Goal: Transaction & Acquisition: Obtain resource

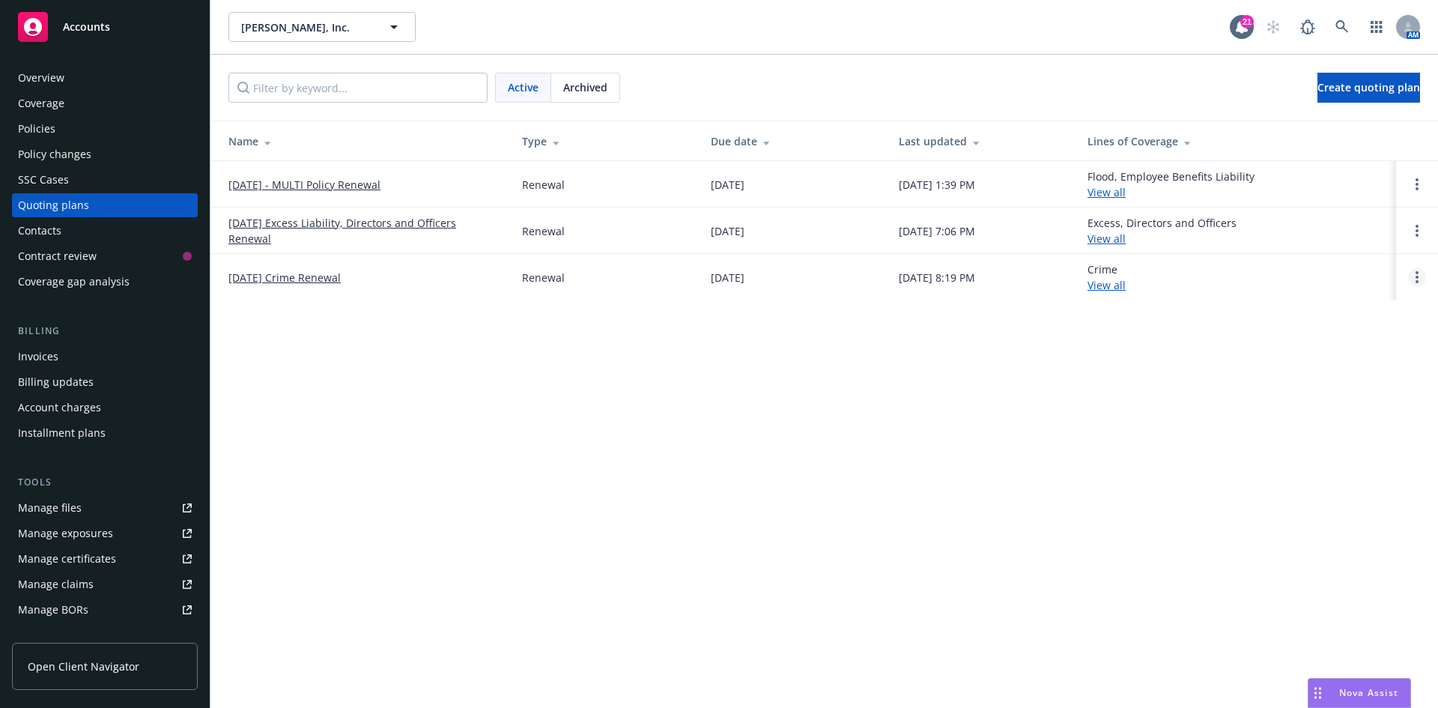
click at [1419, 281] on link "Open options" at bounding box center [1417, 277] width 18 height 18
click at [1317, 266] on span "Archive" at bounding box center [1311, 265] width 73 height 14
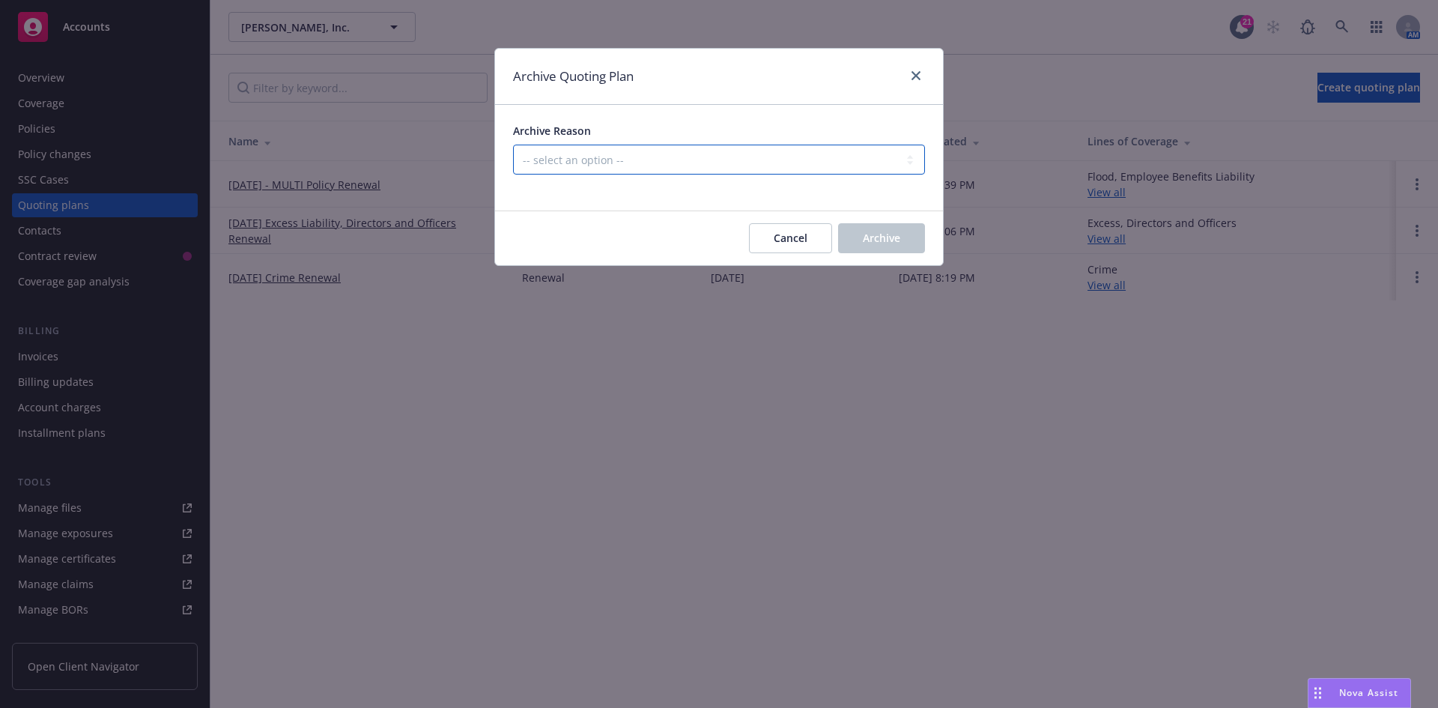
click at [648, 169] on select "-- select an option -- All policies in this renewal plan are auto-renewed Creat…" at bounding box center [719, 160] width 412 height 30
select select "ARCHIVED_DUPLICATE"
click at [513, 145] on select "-- select an option -- All policies in this renewal plan are auto-renewed Creat…" at bounding box center [719, 160] width 412 height 30
click at [881, 234] on span "Archive" at bounding box center [881, 238] width 37 height 14
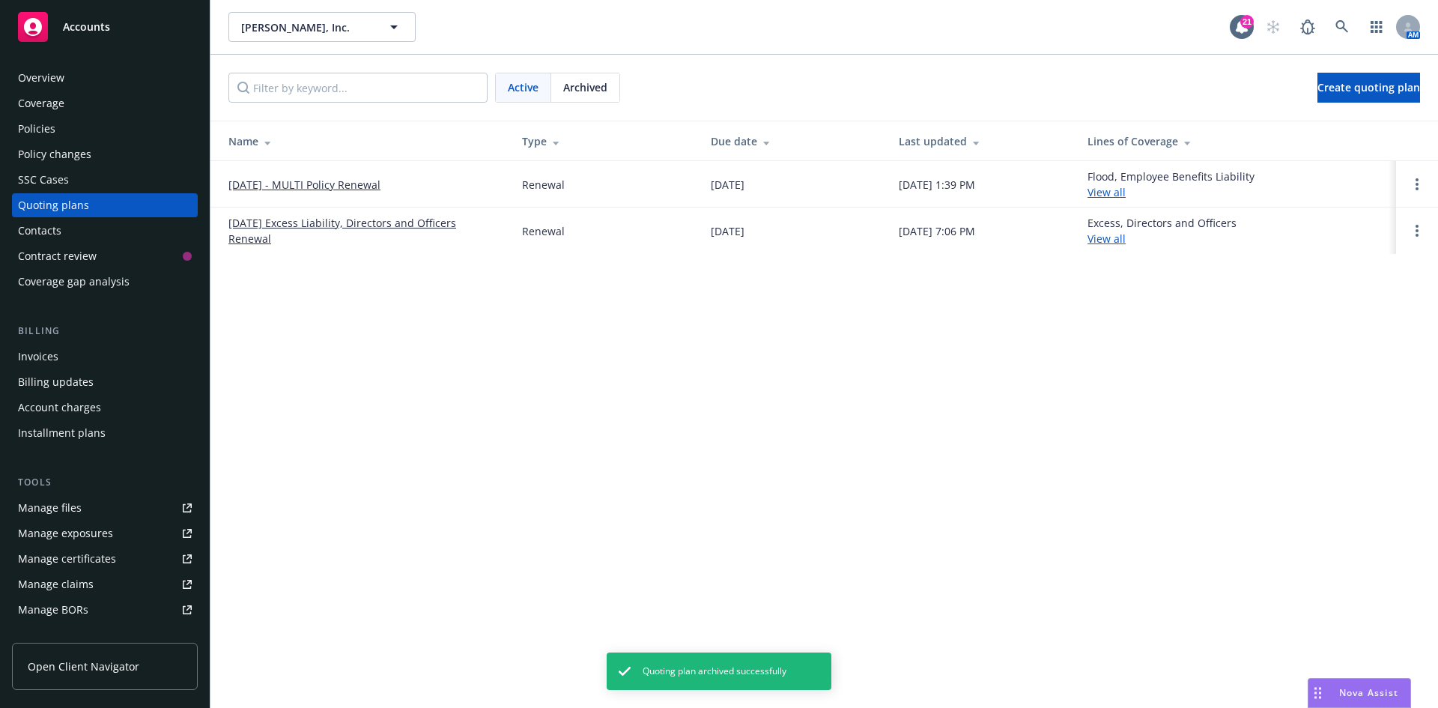
click at [379, 222] on link "[DATE] Excess Liability, Directors and Officers Renewal" at bounding box center [363, 230] width 270 height 31
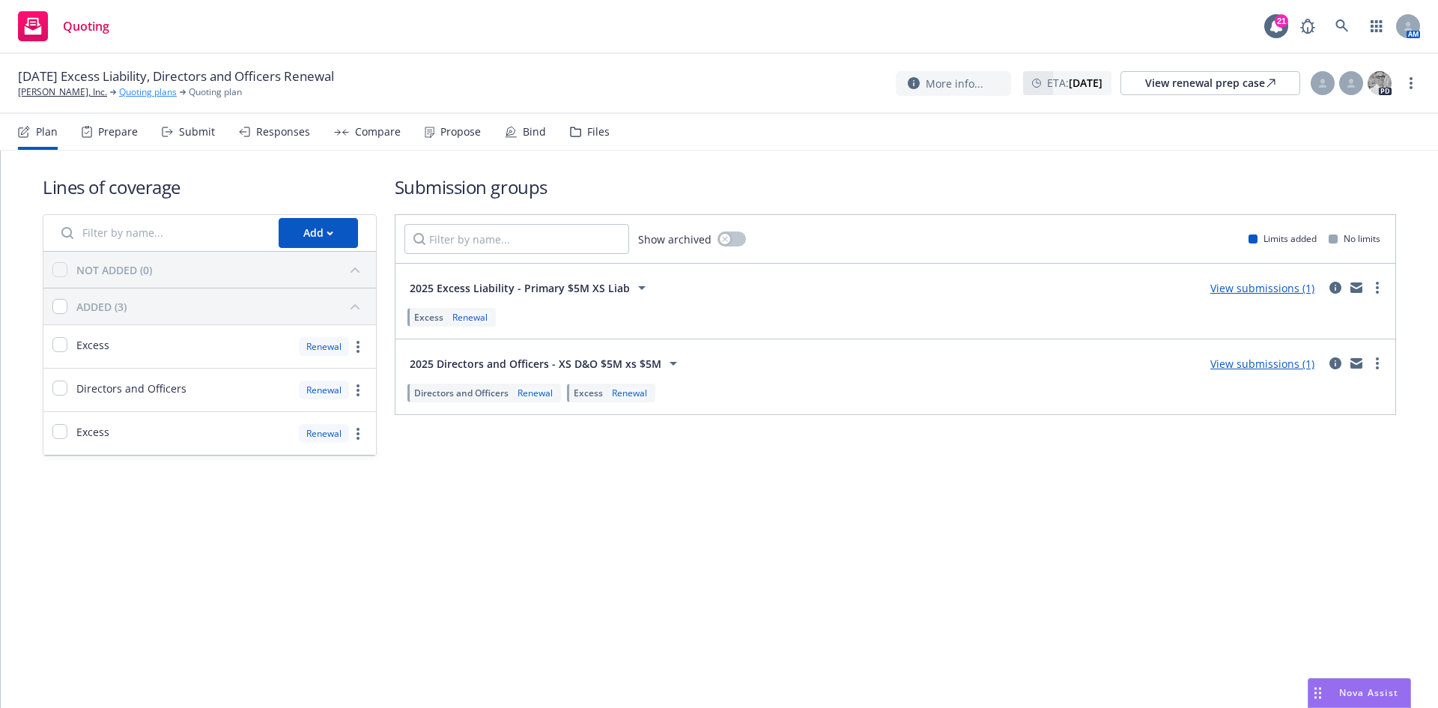
click at [136, 89] on link "Quoting plans" at bounding box center [148, 91] width 58 height 13
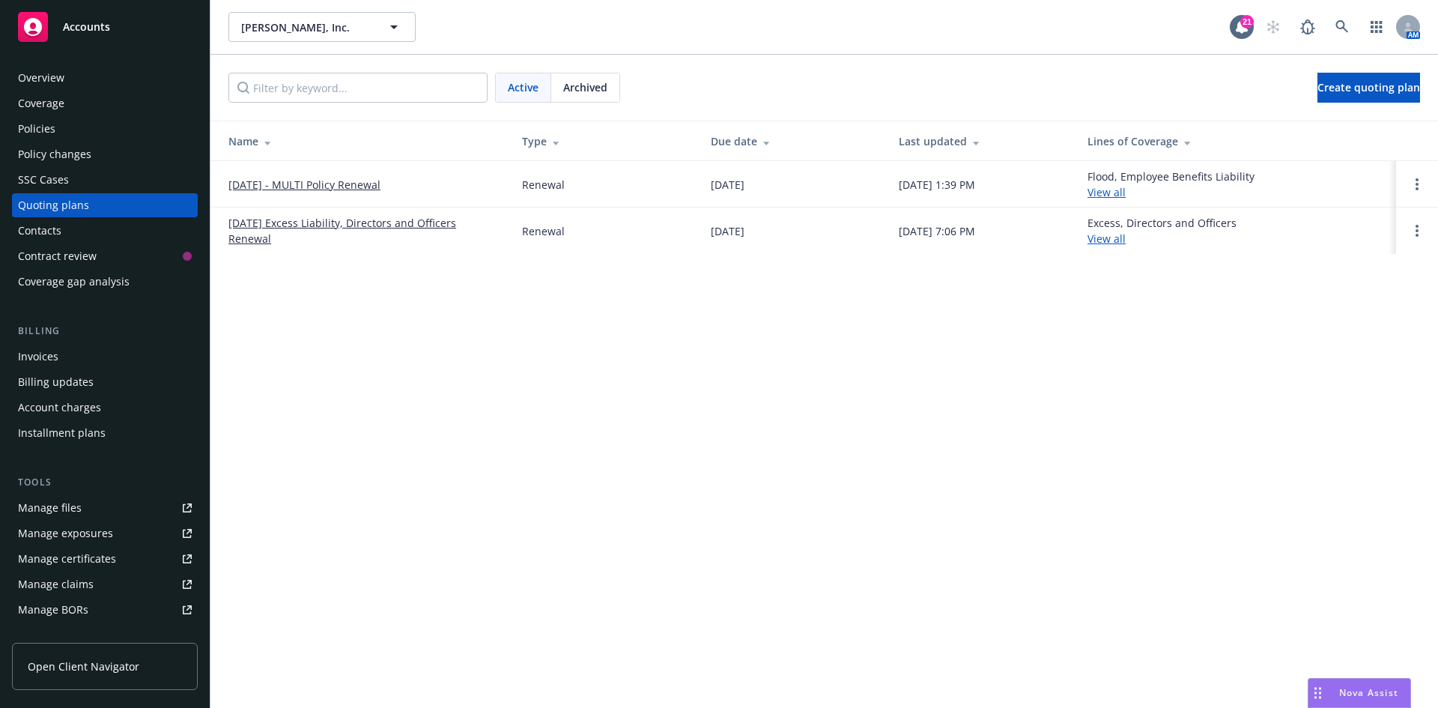
click at [347, 222] on link "10/01/25 Excess Liability, Directors and Officers Renewal" at bounding box center [363, 230] width 270 height 31
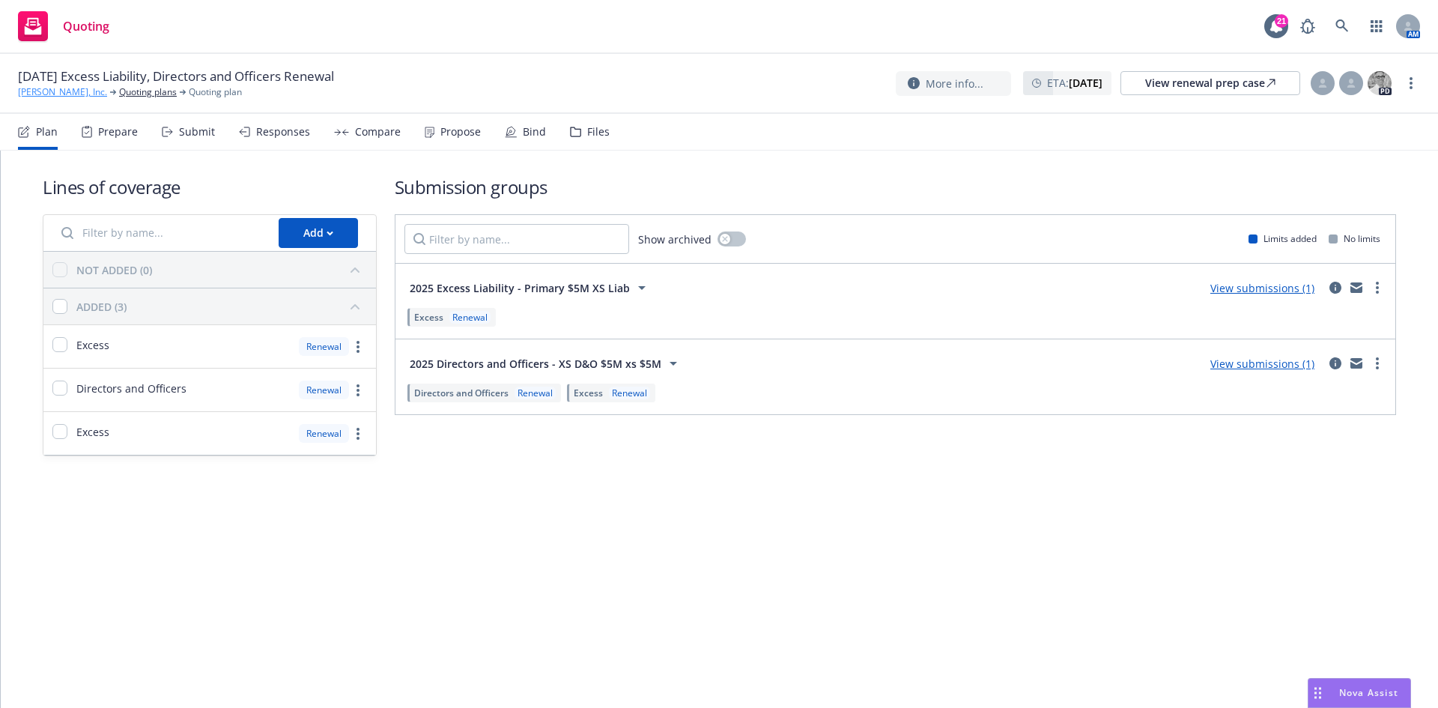
click at [65, 94] on link "[PERSON_NAME], Inc." at bounding box center [62, 91] width 89 height 13
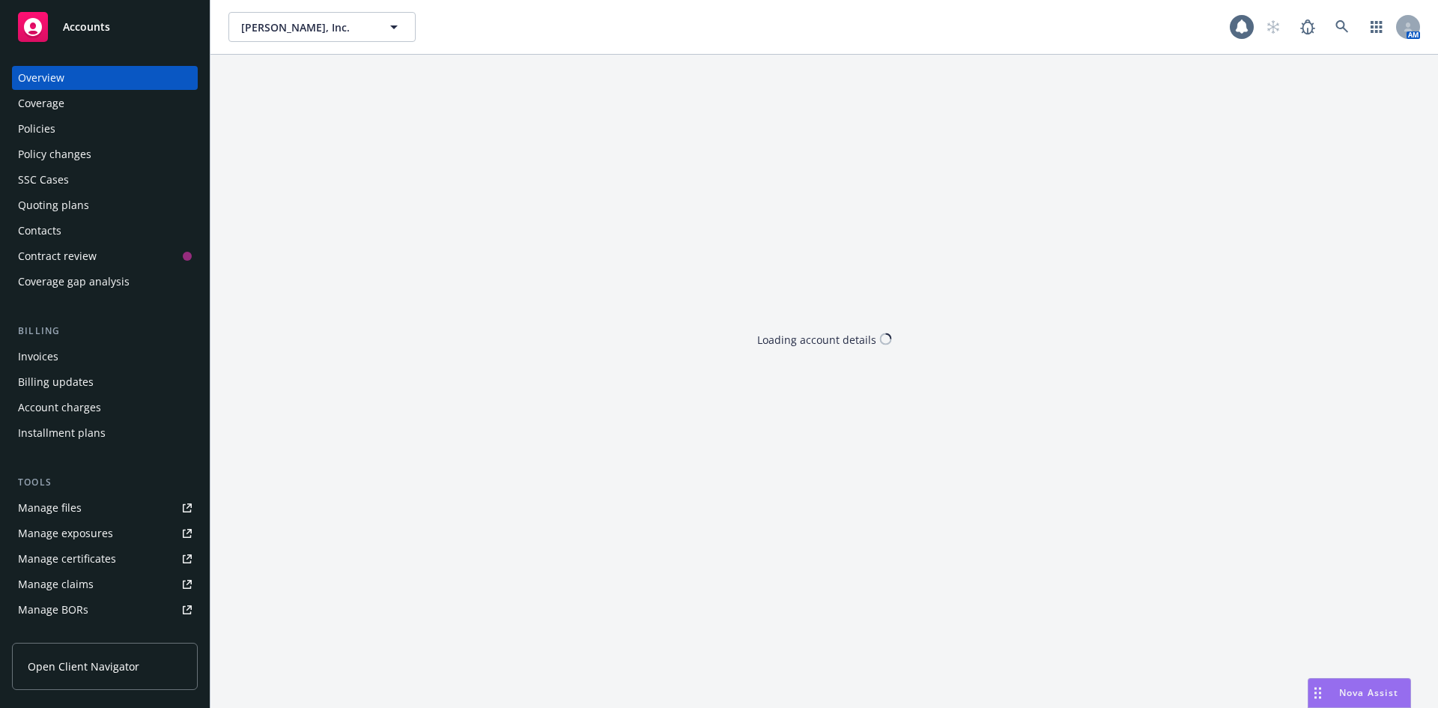
click at [48, 130] on div "Policies" at bounding box center [36, 129] width 37 height 24
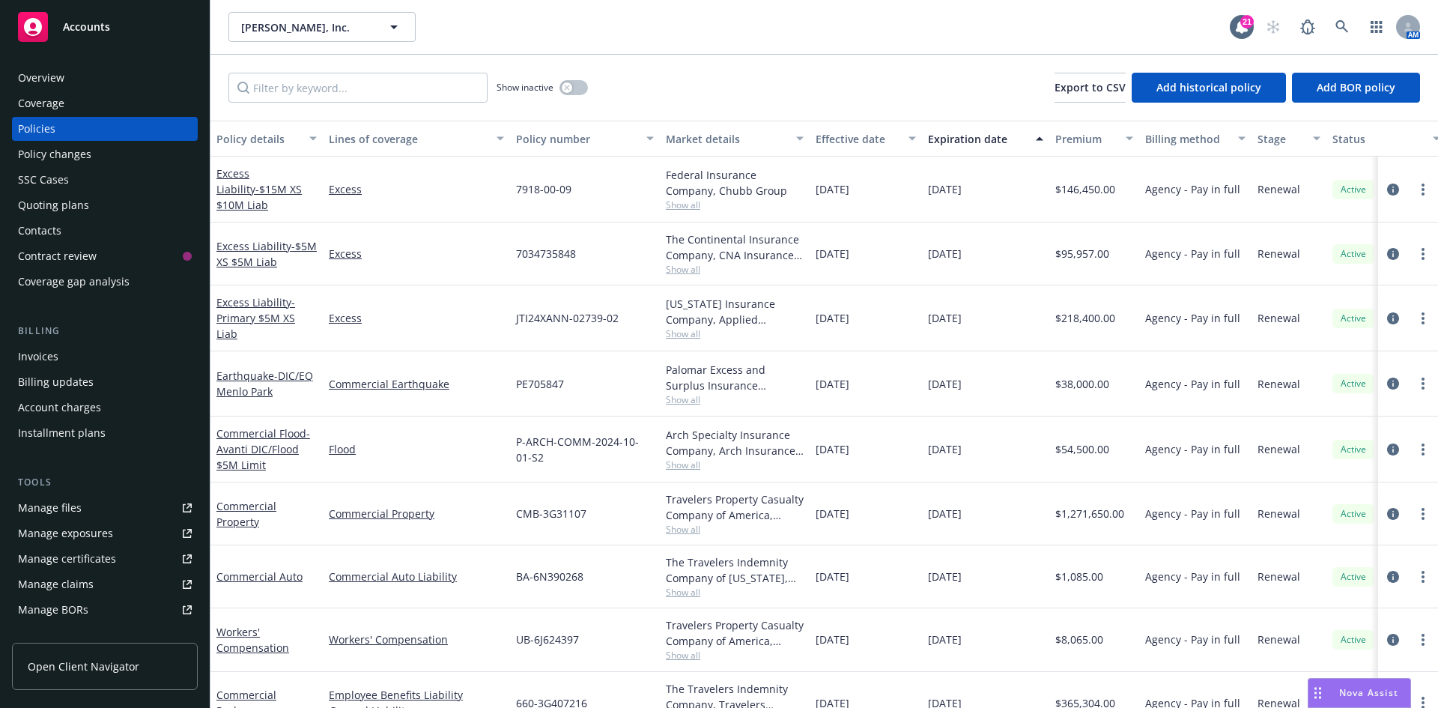
click at [82, 210] on div "Quoting plans" at bounding box center [53, 205] width 71 height 24
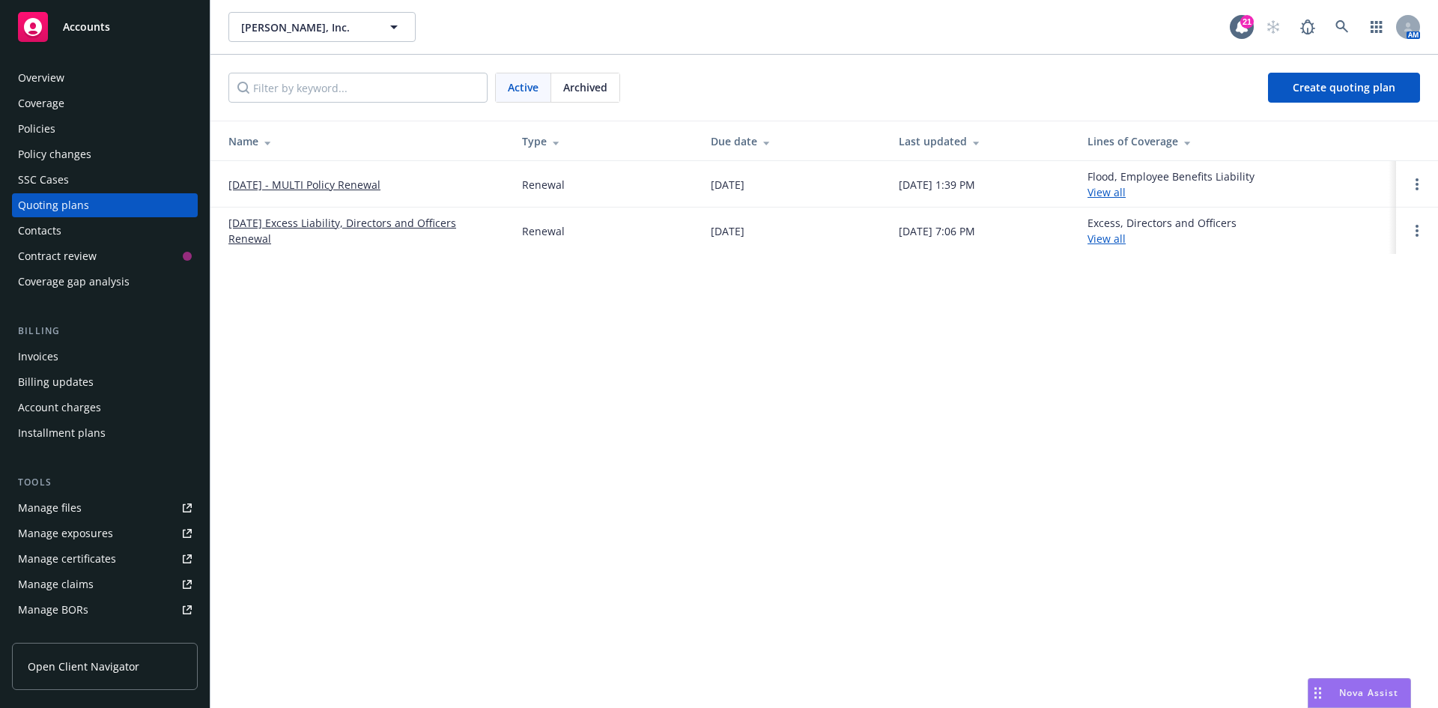
click at [351, 228] on link "10/01/25 Excess Liability, Directors and Officers Renewal" at bounding box center [363, 230] width 270 height 31
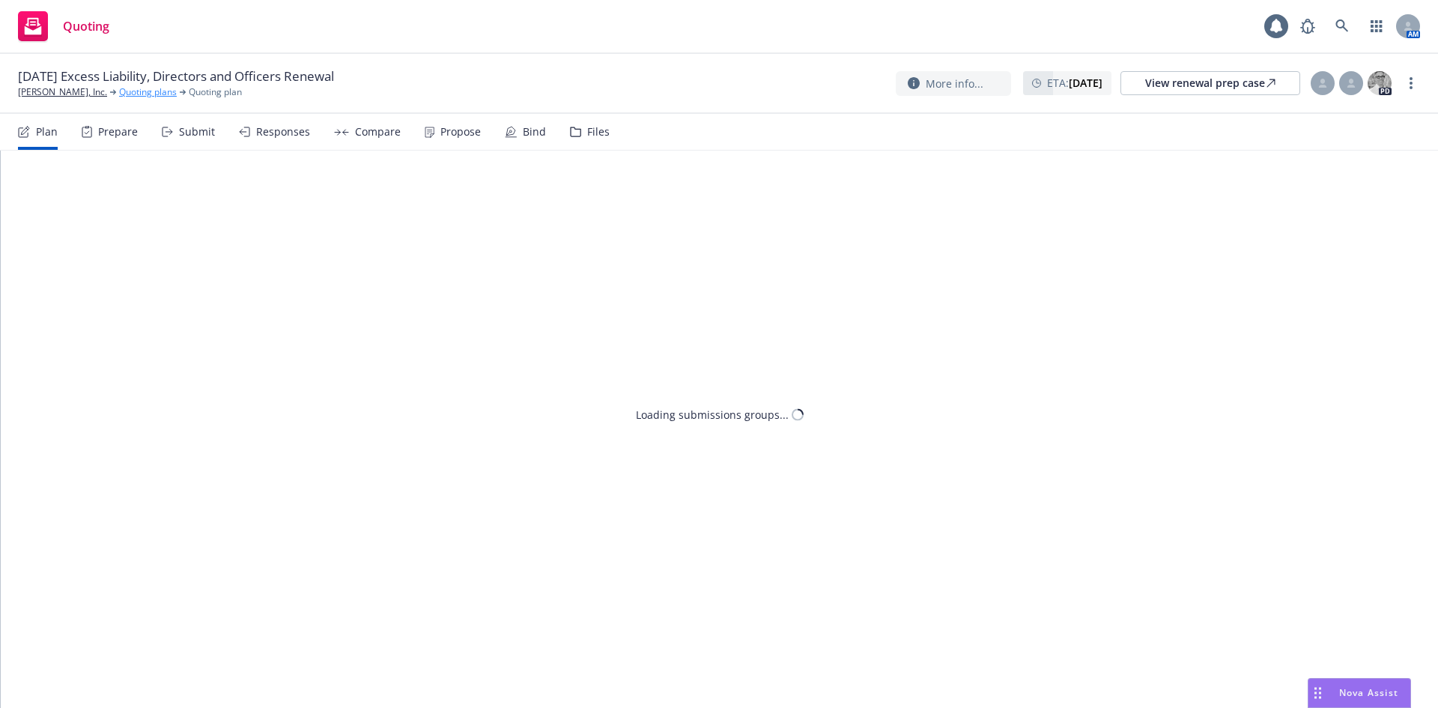
click at [124, 94] on link "Quoting plans" at bounding box center [148, 91] width 58 height 13
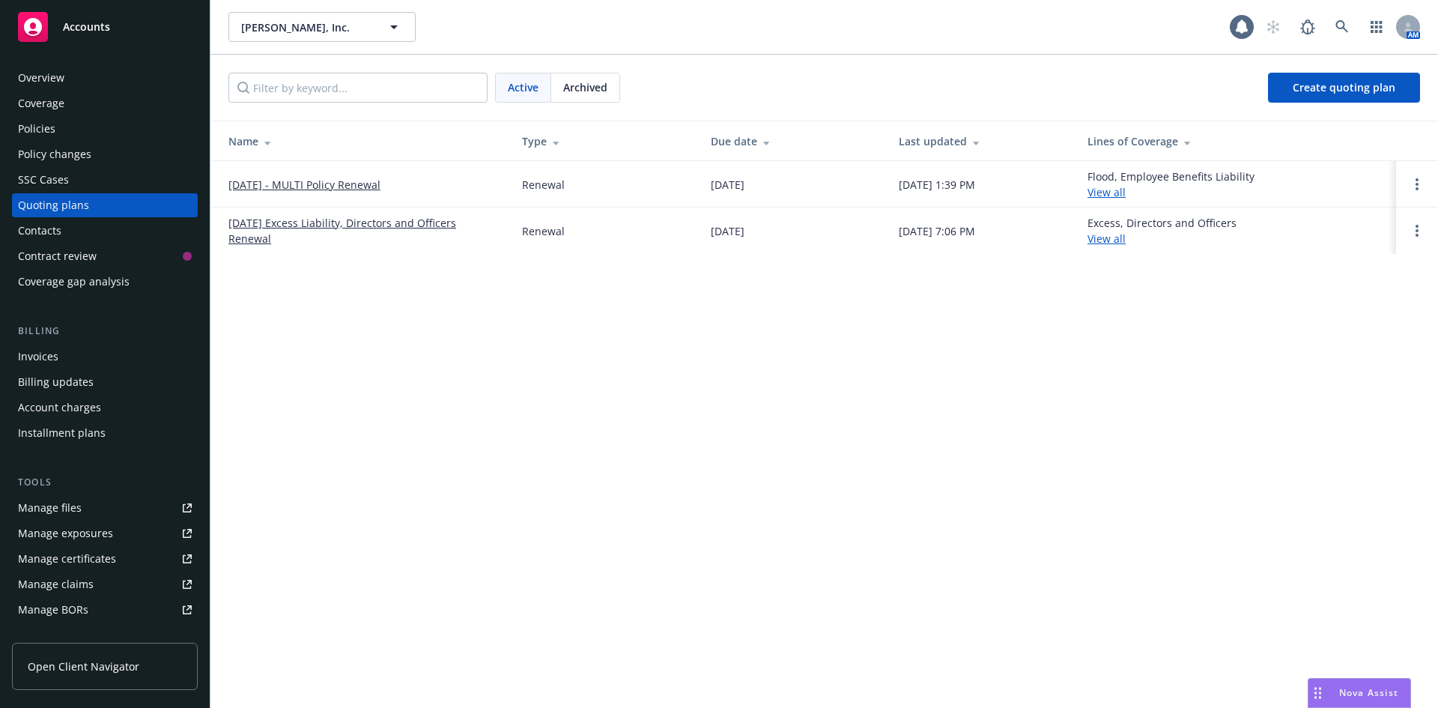
click at [327, 189] on link "[DATE] - MULTI Policy Renewal" at bounding box center [304, 185] width 152 height 16
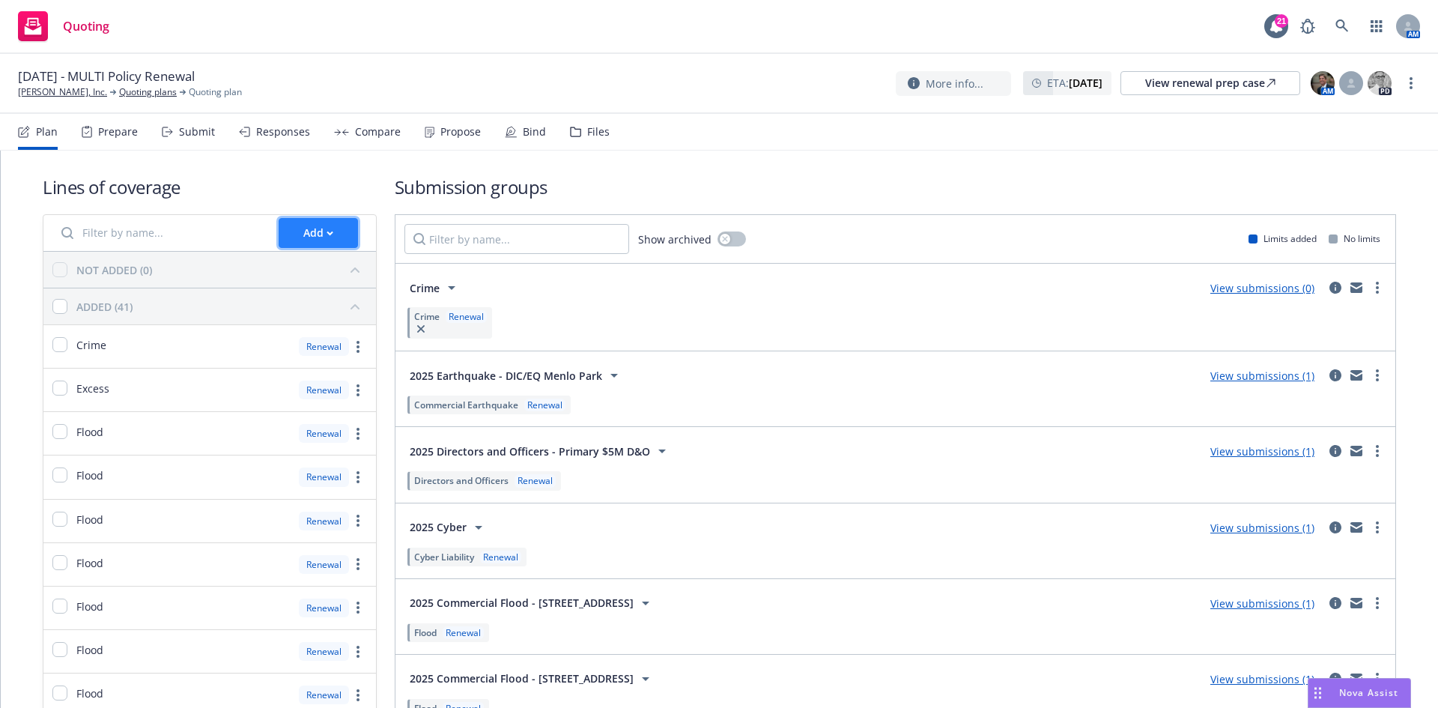
click at [328, 228] on div "Add" at bounding box center [318, 233] width 30 height 28
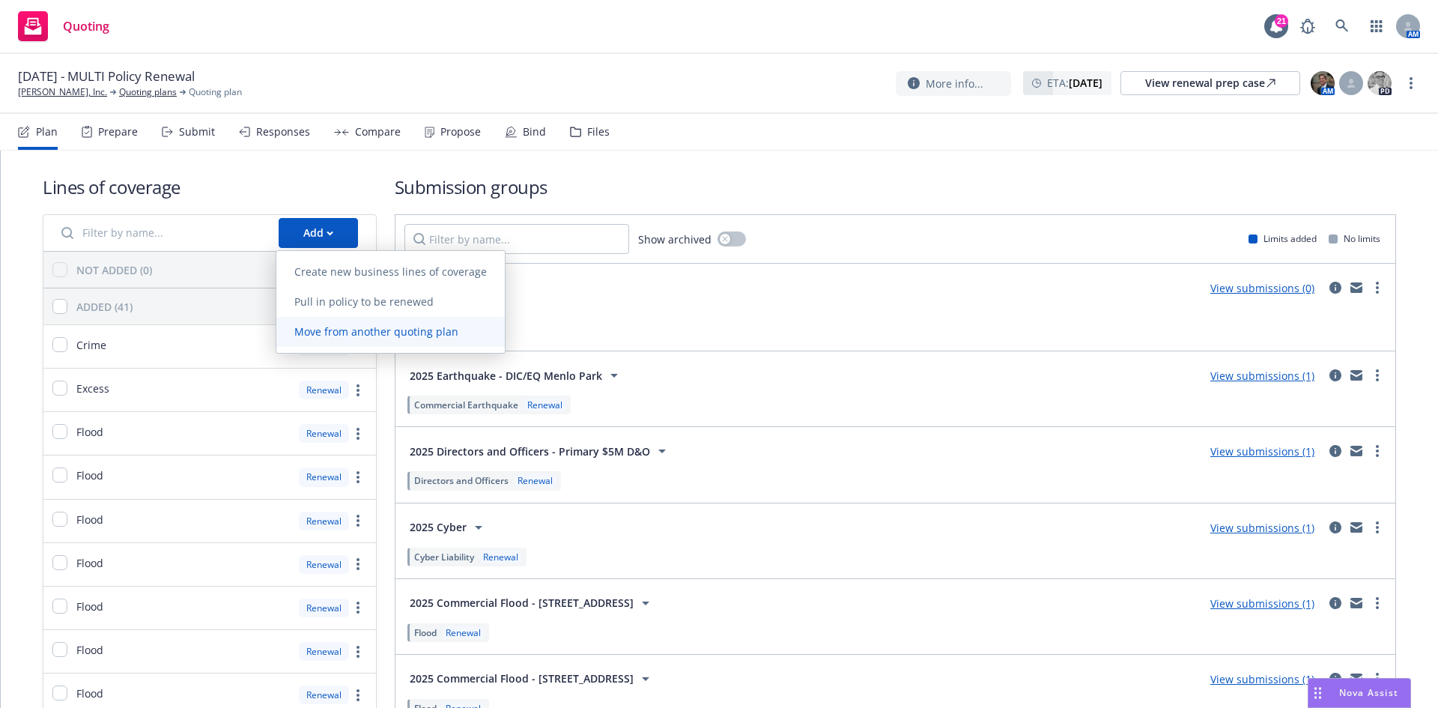
click at [432, 335] on span "Move from another quoting plan" at bounding box center [376, 331] width 200 height 14
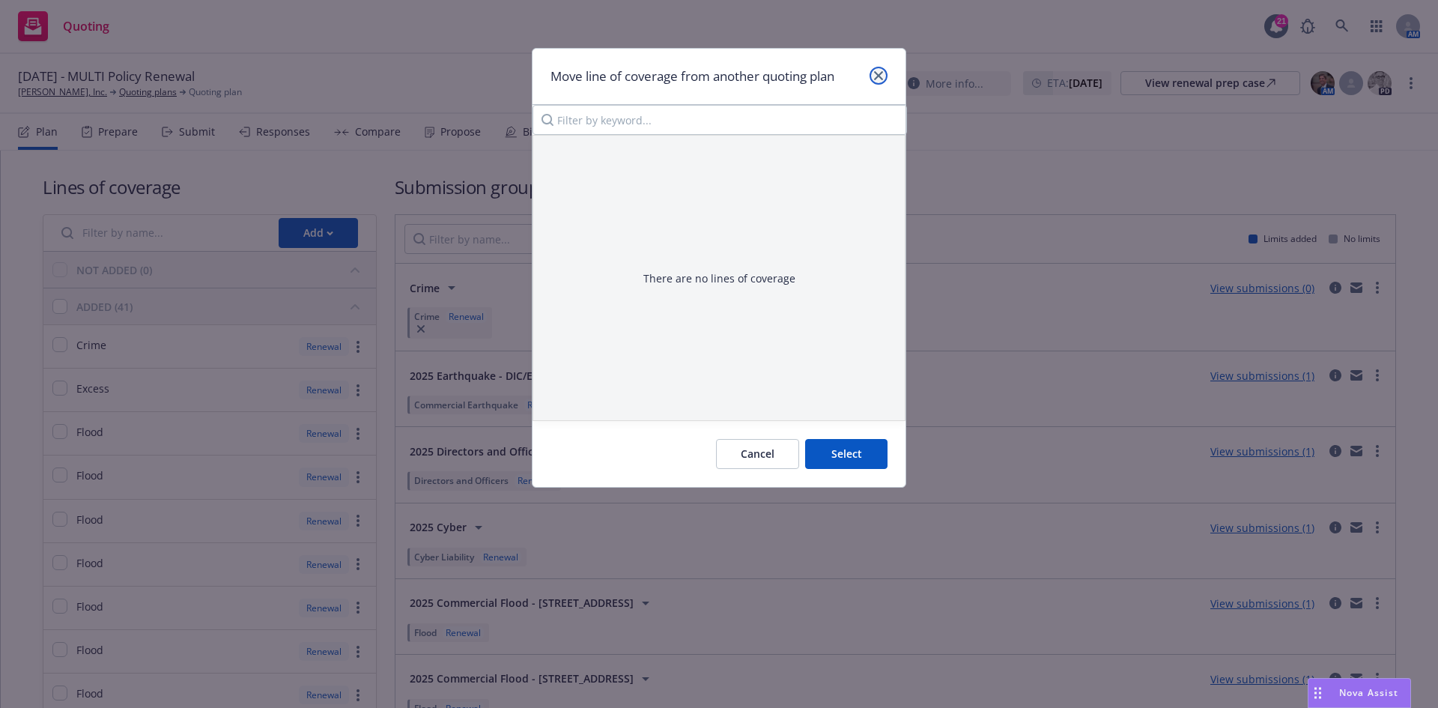
click at [873, 75] on link "close" at bounding box center [879, 76] width 18 height 18
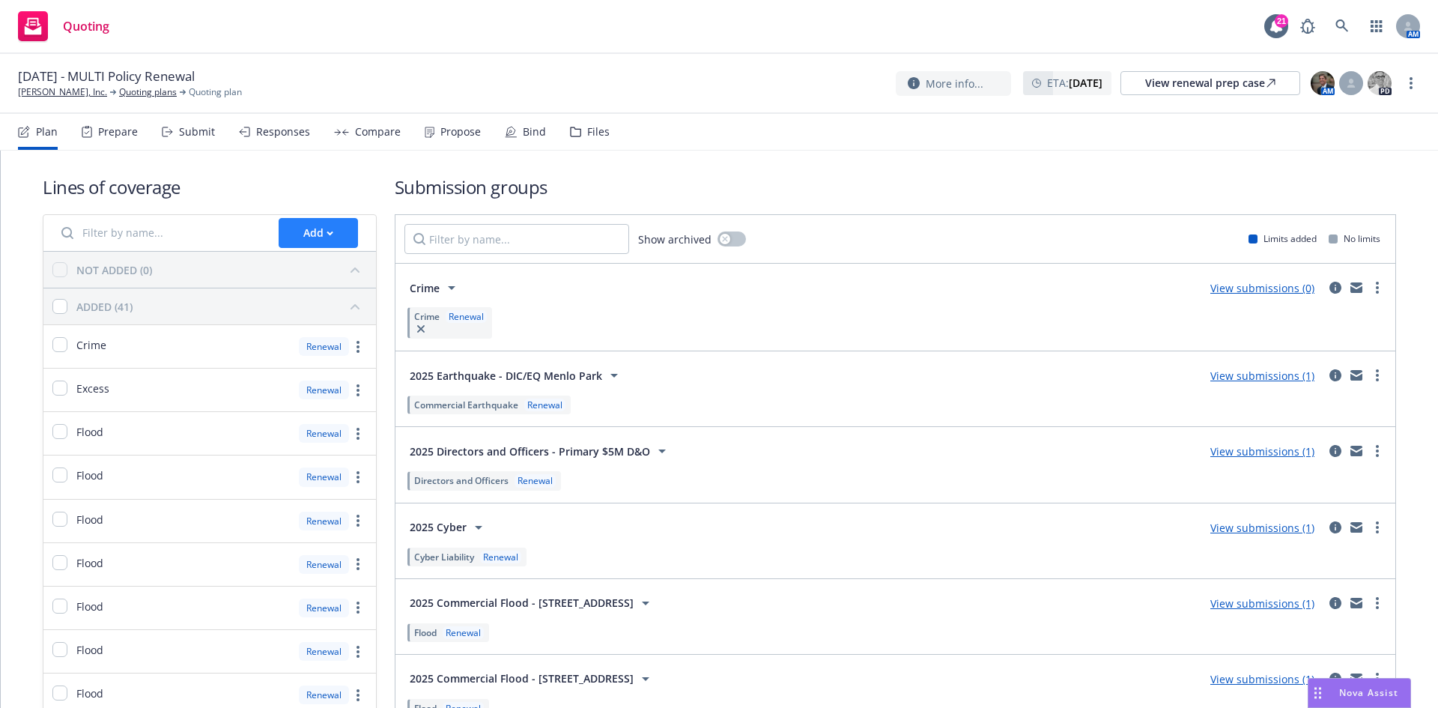
click at [333, 232] on button "Add" at bounding box center [318, 233] width 79 height 30
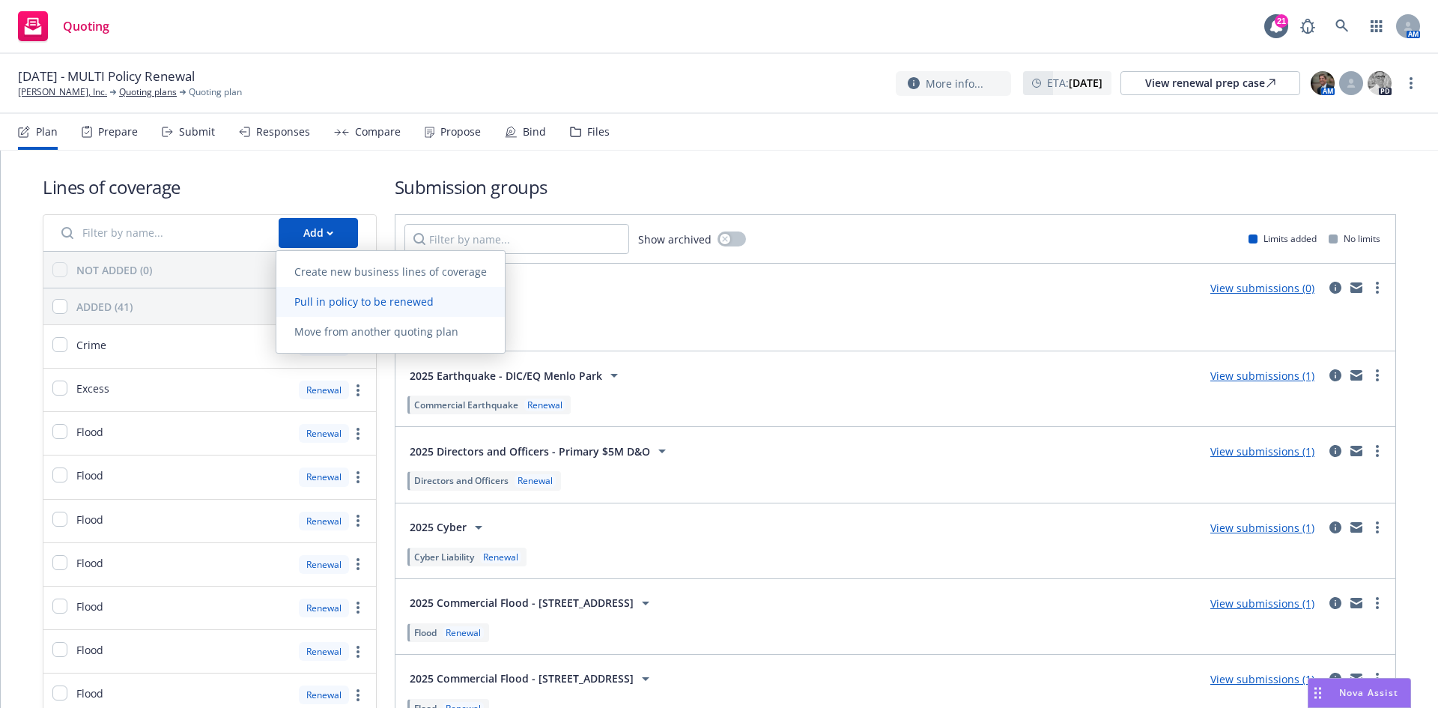
click at [334, 300] on span "Pull in policy to be renewed" at bounding box center [363, 301] width 175 height 14
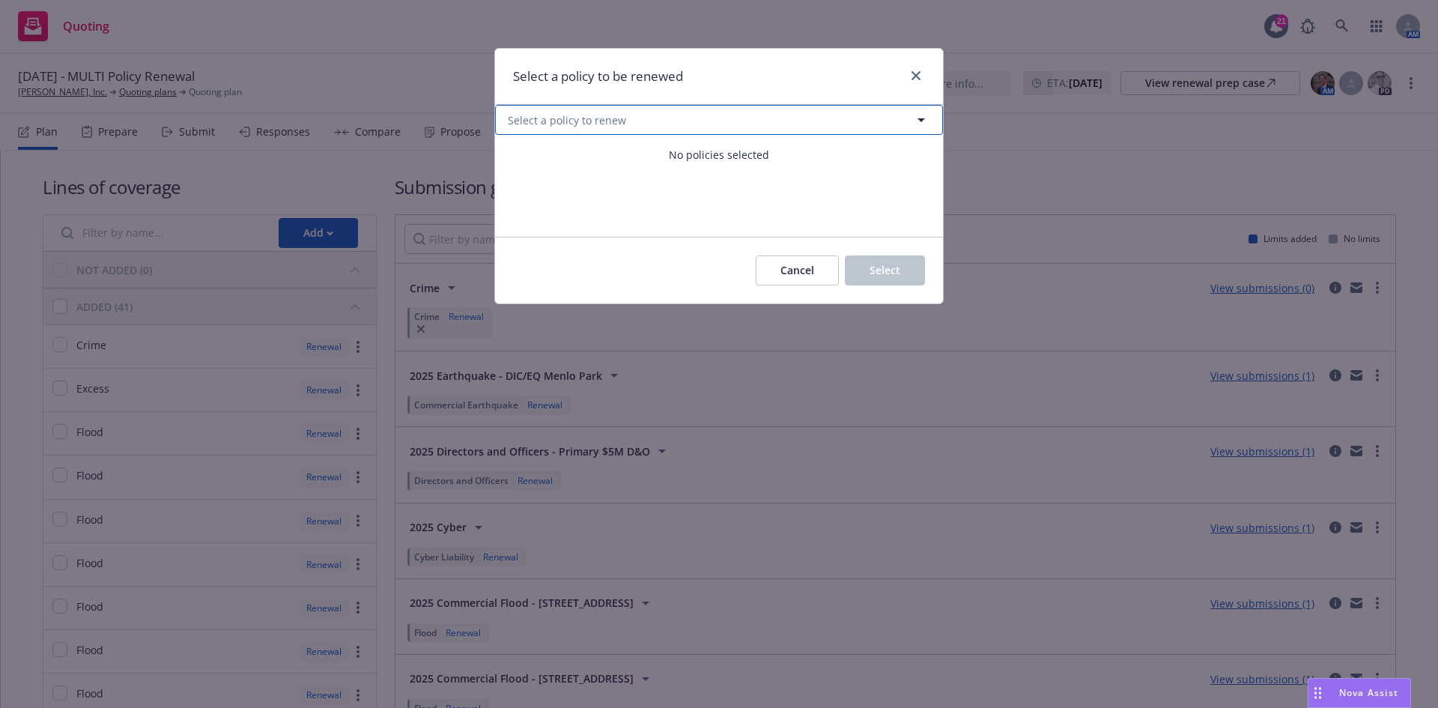
click at [619, 123] on button "Select a policy to renew" at bounding box center [719, 120] width 448 height 30
select select "ACTIVE"
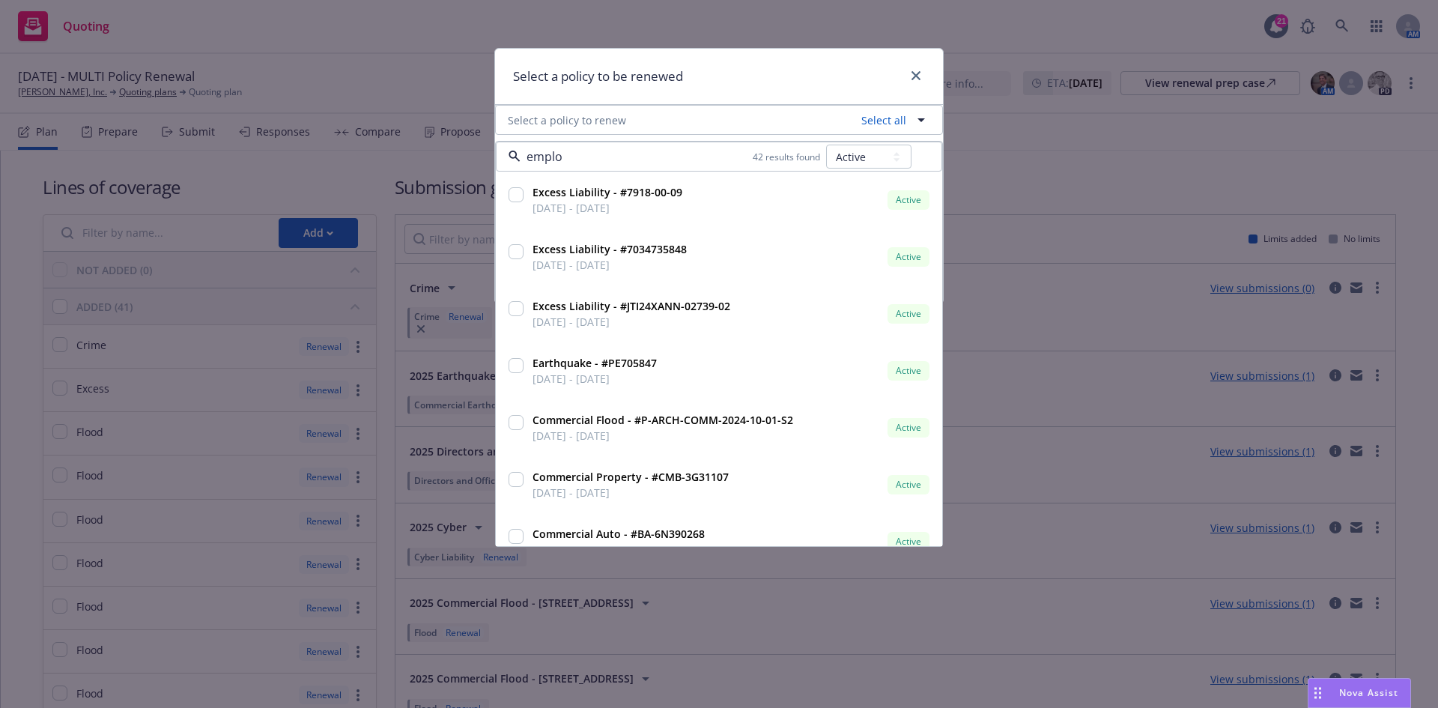
type input "employ"
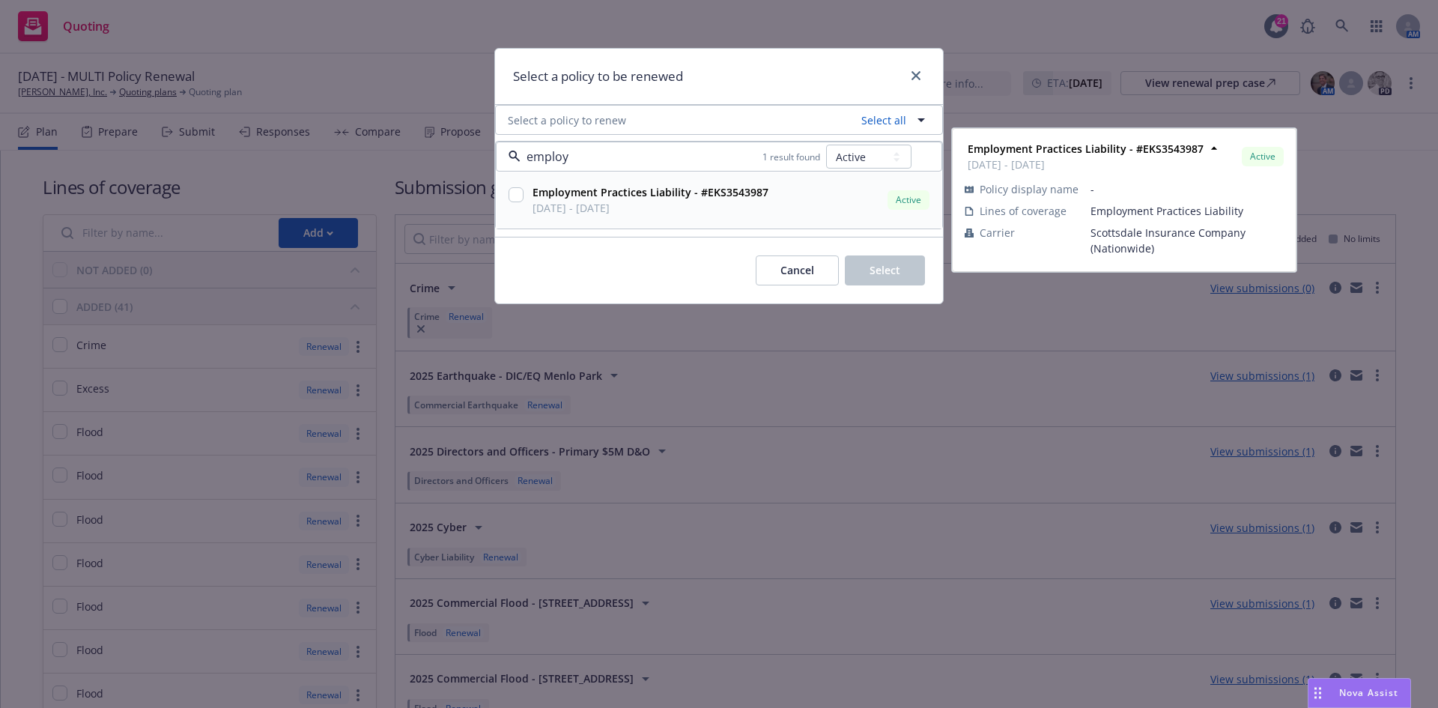
click at [521, 192] on input "checkbox" at bounding box center [516, 194] width 15 height 15
checkbox input "true"
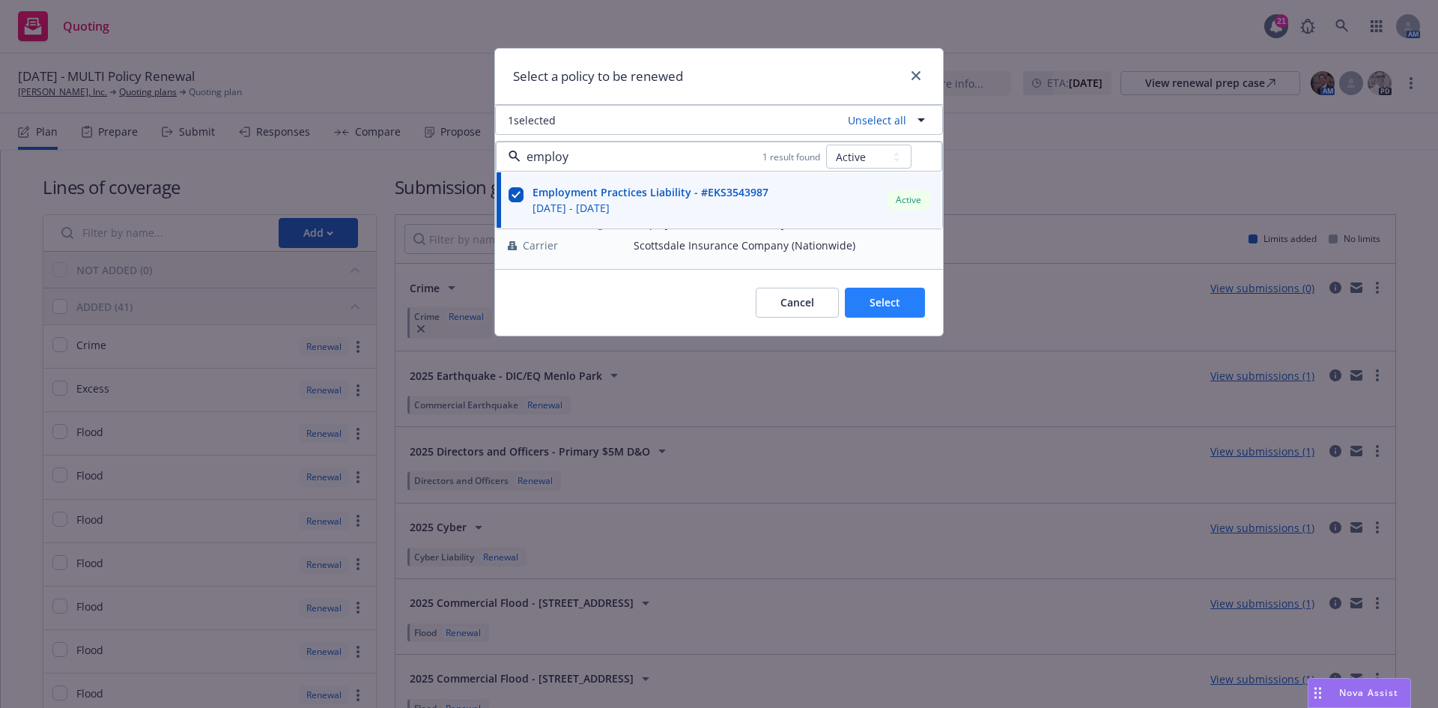
type input "employ"
click at [885, 298] on span "Select" at bounding box center [885, 302] width 31 height 14
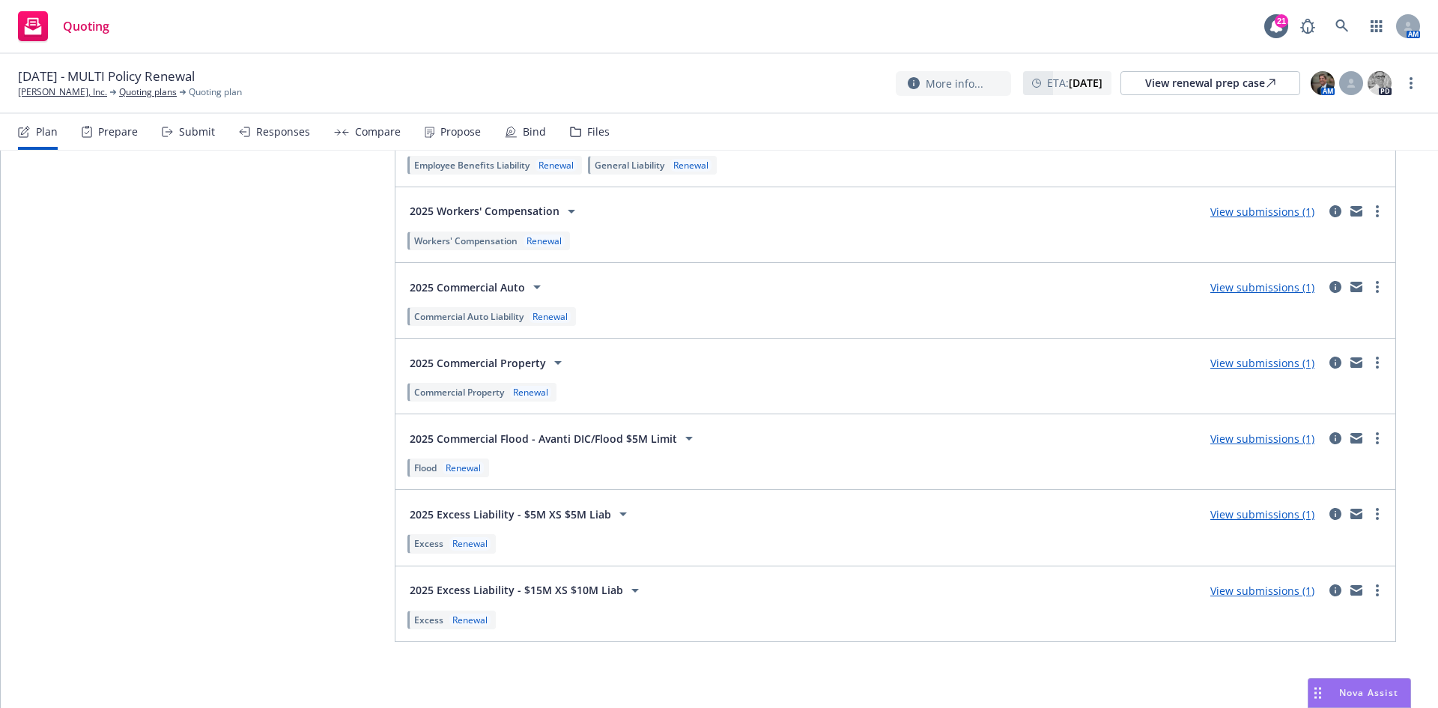
scroll to position [2589, 0]
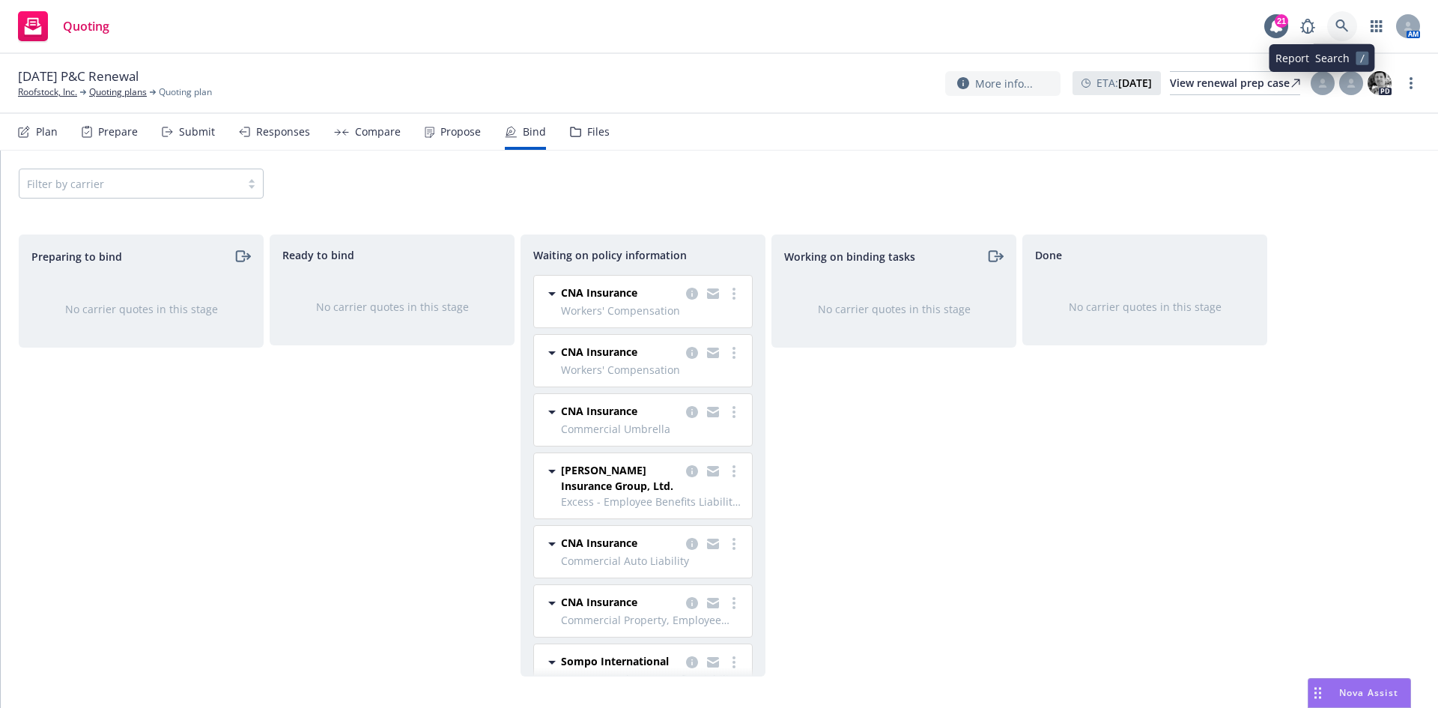
click at [1341, 22] on icon at bounding box center [1341, 25] width 13 height 13
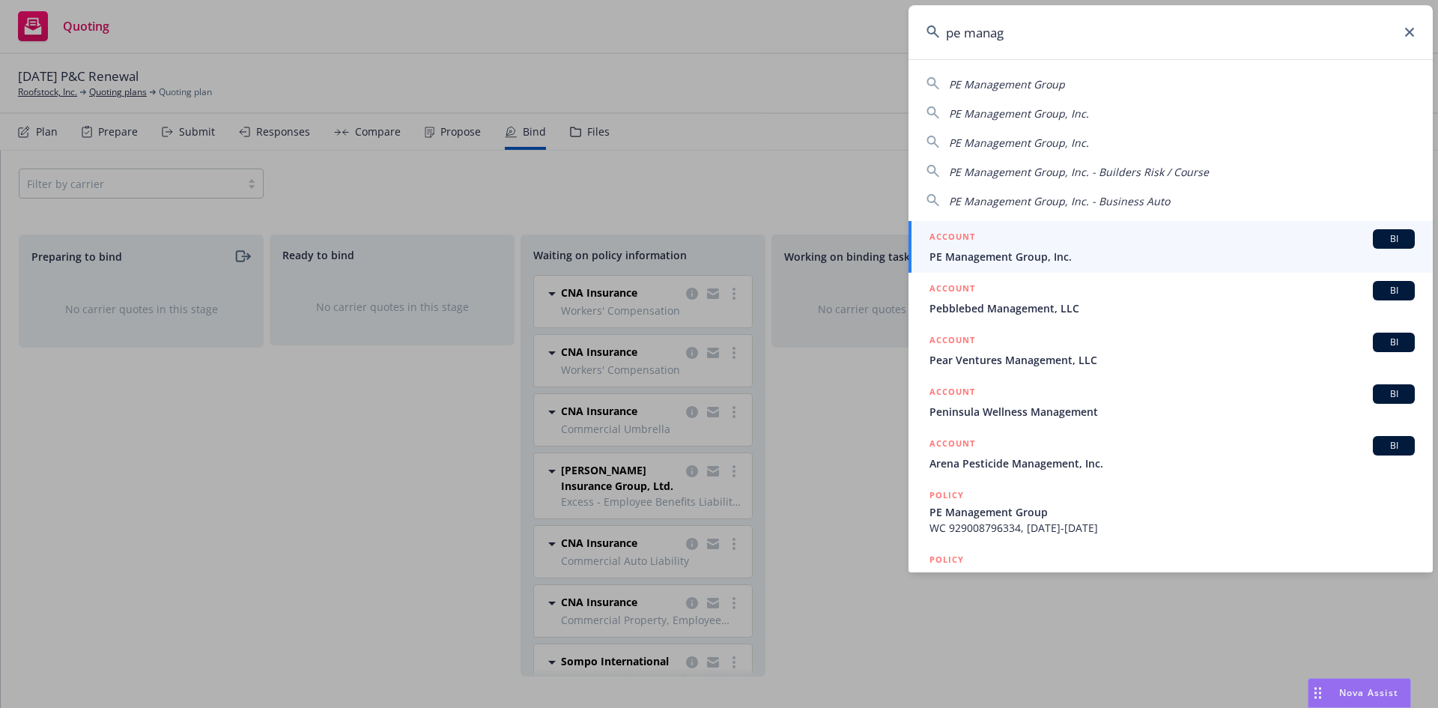
type input "pe manag"
click at [1058, 248] on div "ACCOUNT BI" at bounding box center [1171, 238] width 485 height 19
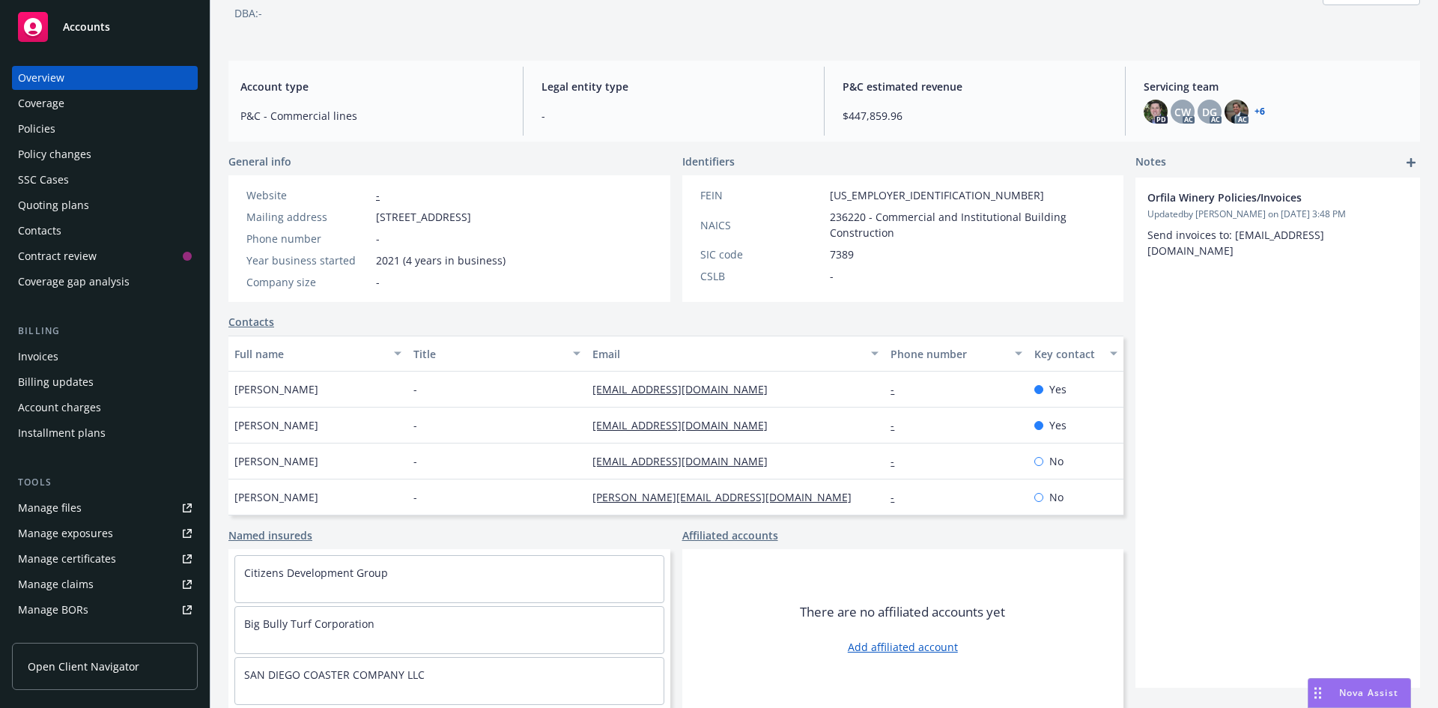
click at [77, 199] on div "Quoting plans" at bounding box center [53, 205] width 71 height 24
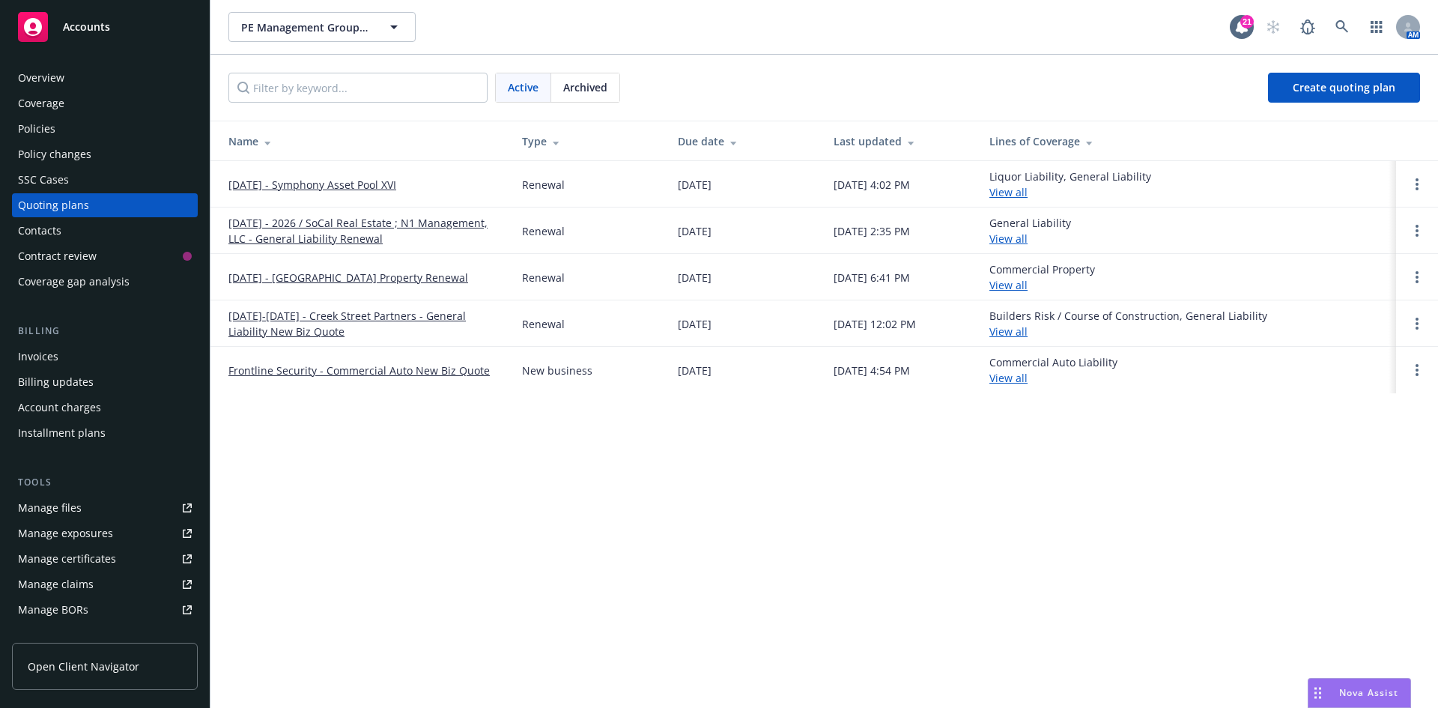
click at [325, 231] on link "09/18/2025 - 2026 / SoCal Real Estate ; N1 Management, LLC - General Liability …" at bounding box center [363, 230] width 270 height 31
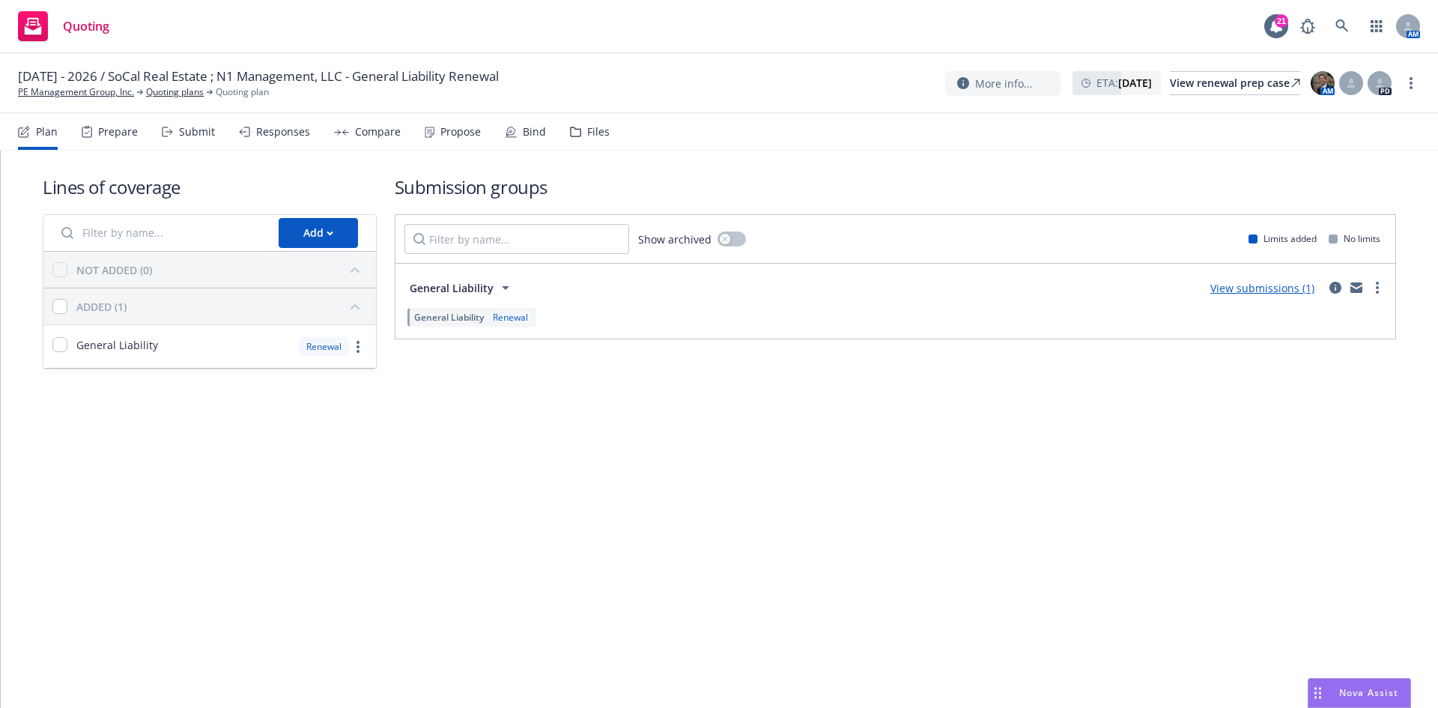
click at [1252, 288] on link "View submissions (1)" at bounding box center [1262, 288] width 104 height 14
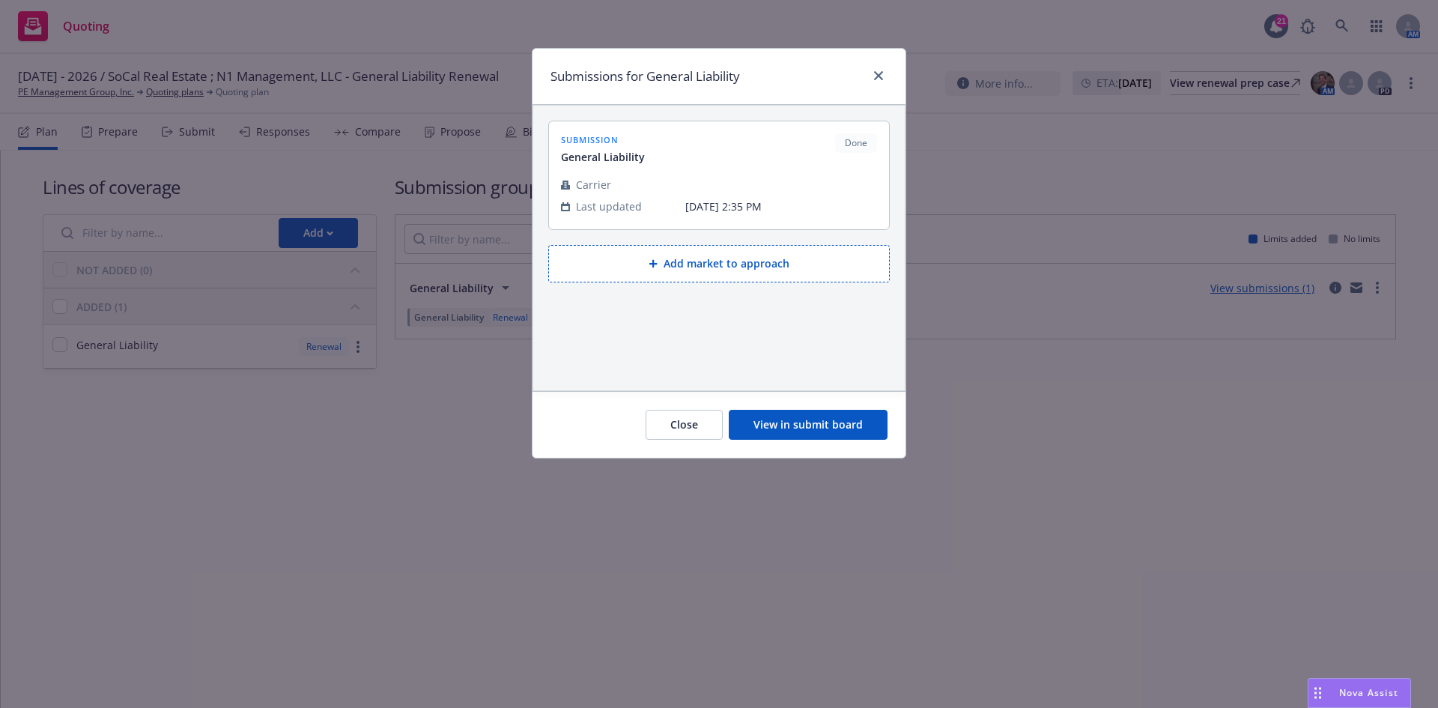
click at [819, 416] on button "View in submit board" at bounding box center [808, 425] width 159 height 30
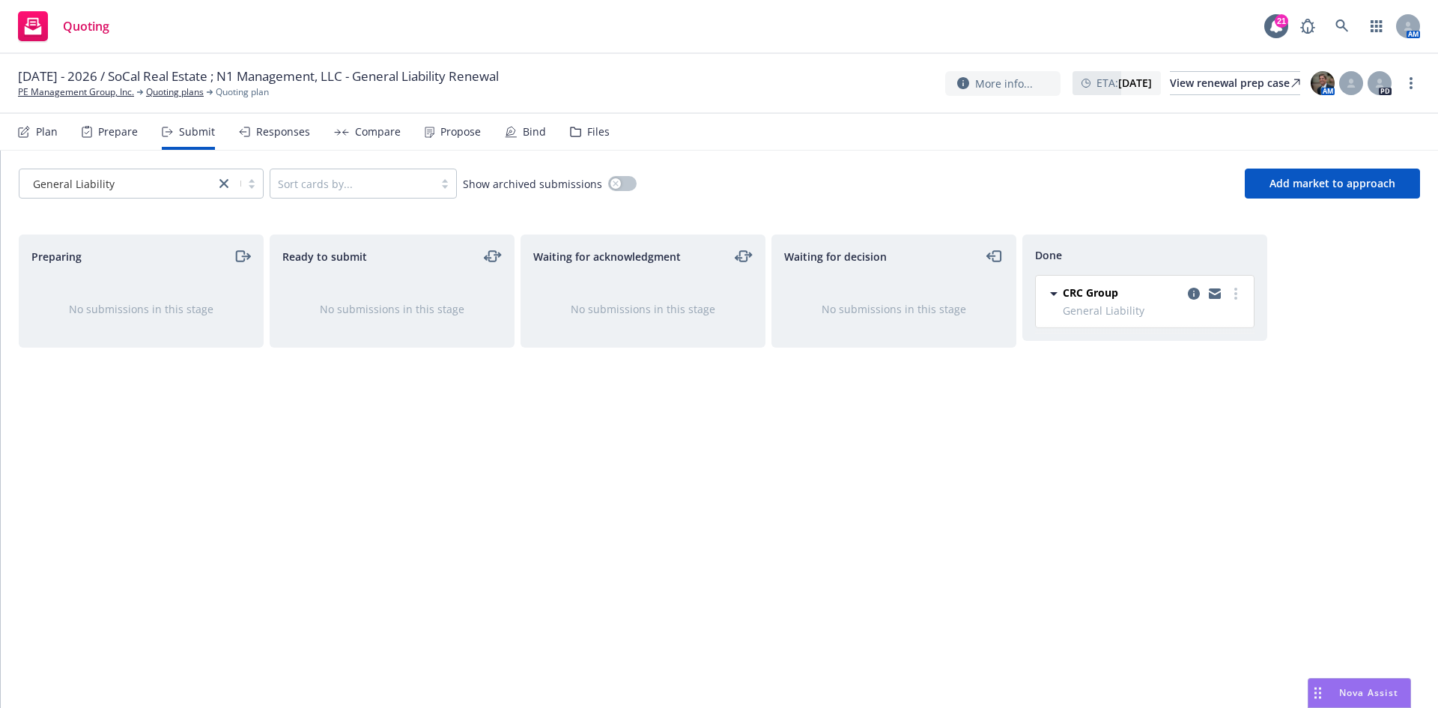
click at [376, 137] on div "Compare" at bounding box center [378, 132] width 46 height 12
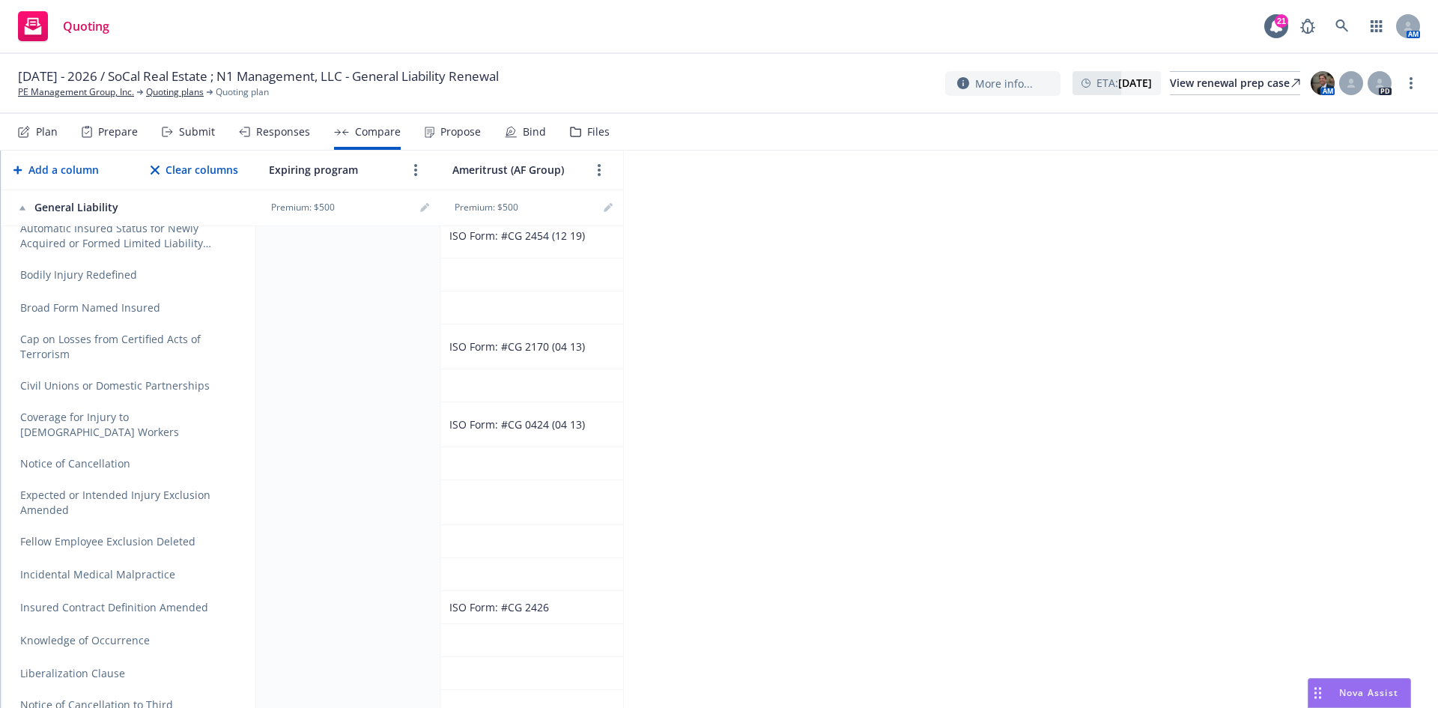
scroll to position [300, 0]
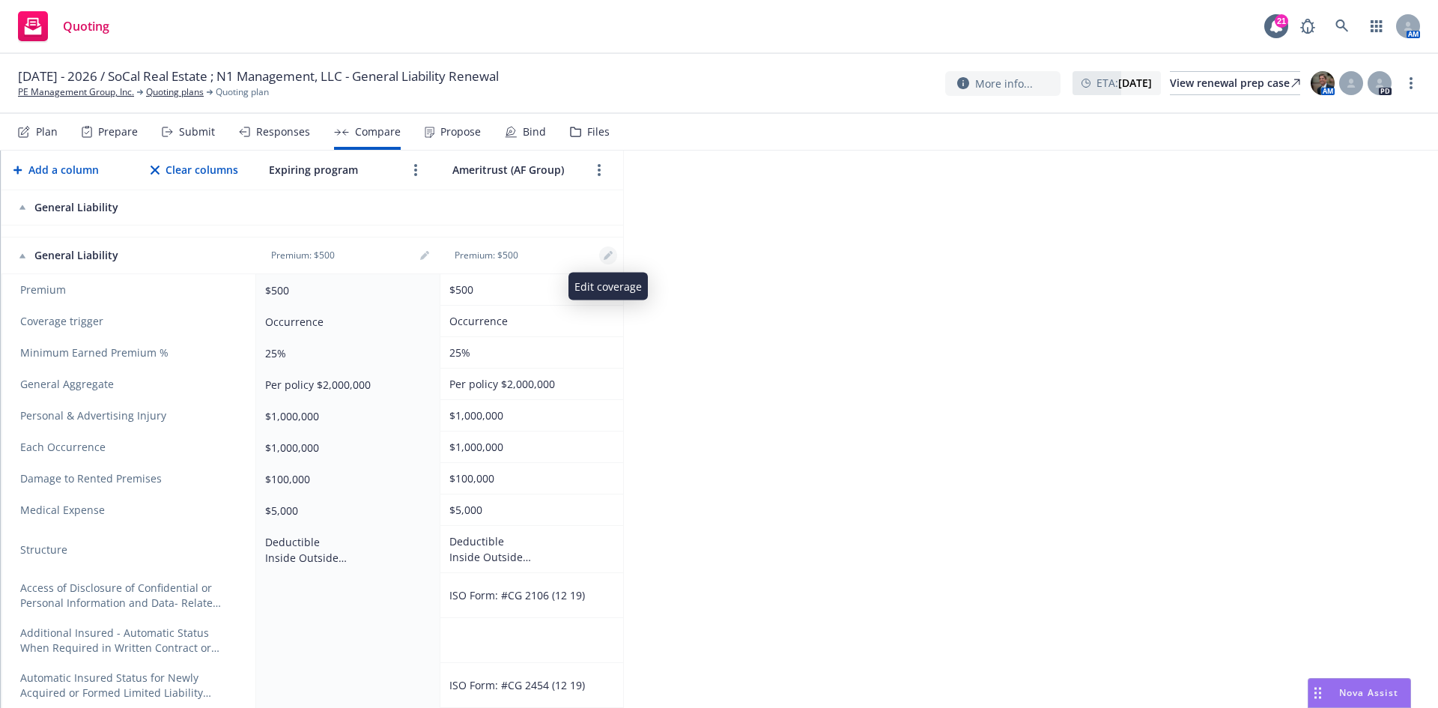
click at [616, 257] on link "editPencil" at bounding box center [608, 255] width 18 height 18
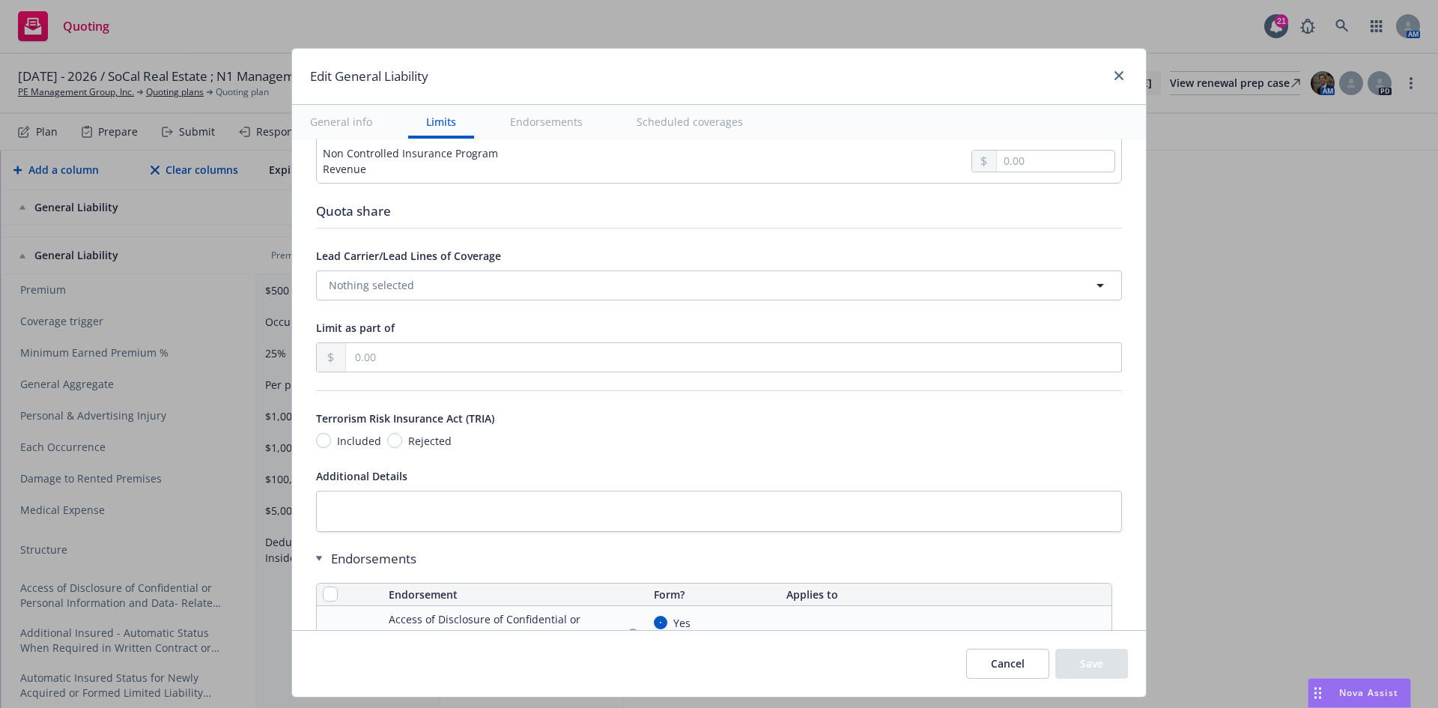
scroll to position [1723, 0]
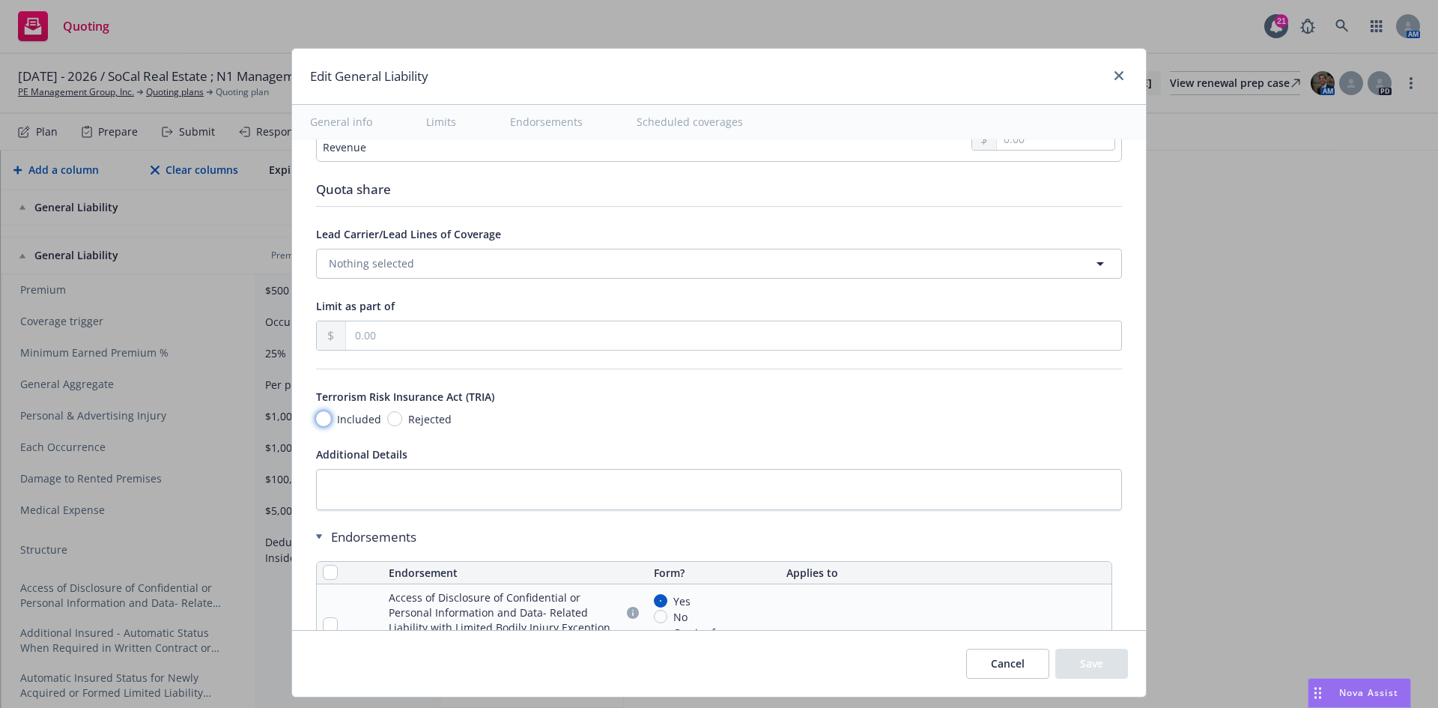
click at [319, 416] on input "Included" at bounding box center [323, 418] width 15 height 15
radio input "true"
click at [1022, 440] on div "Display name Coverage trigger Claims-Made Occurrence Coverage territory Domesti…" at bounding box center [719, 180] width 806 height 3478
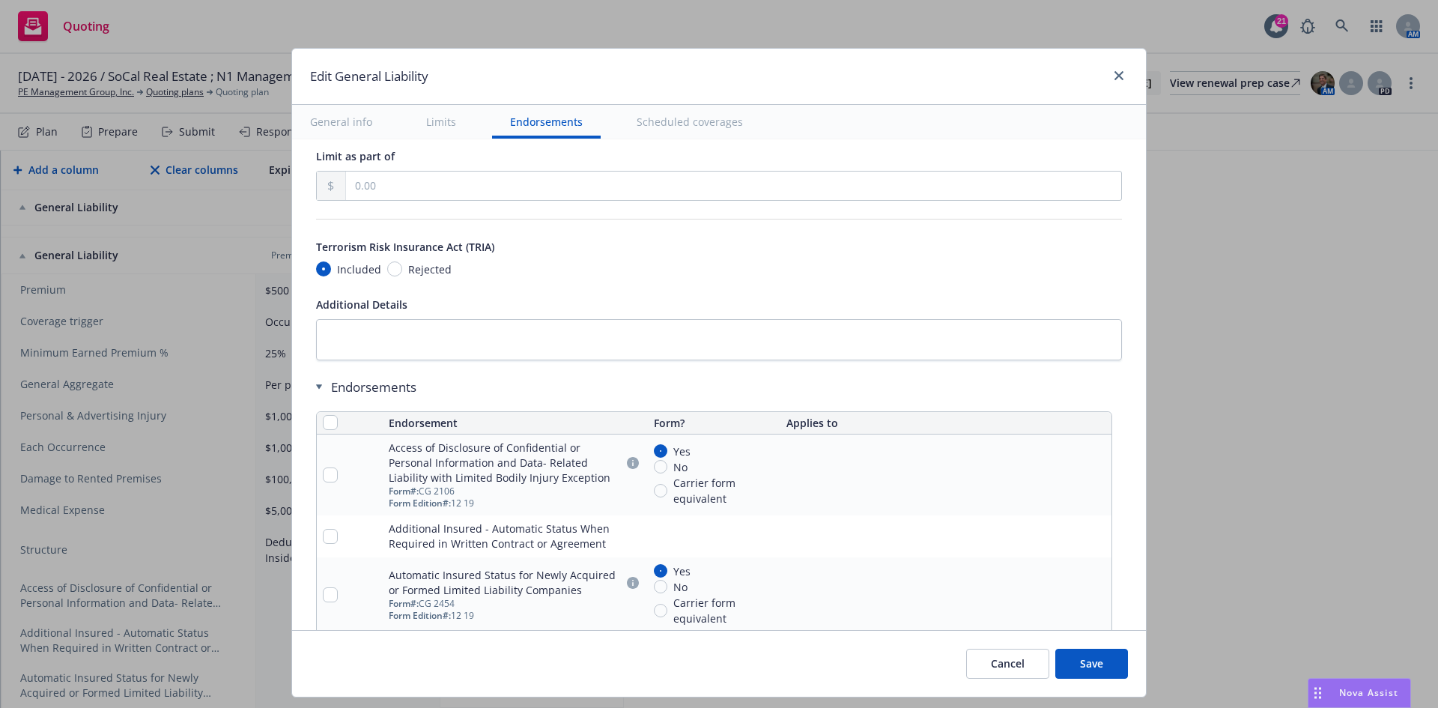
scroll to position [1498, 0]
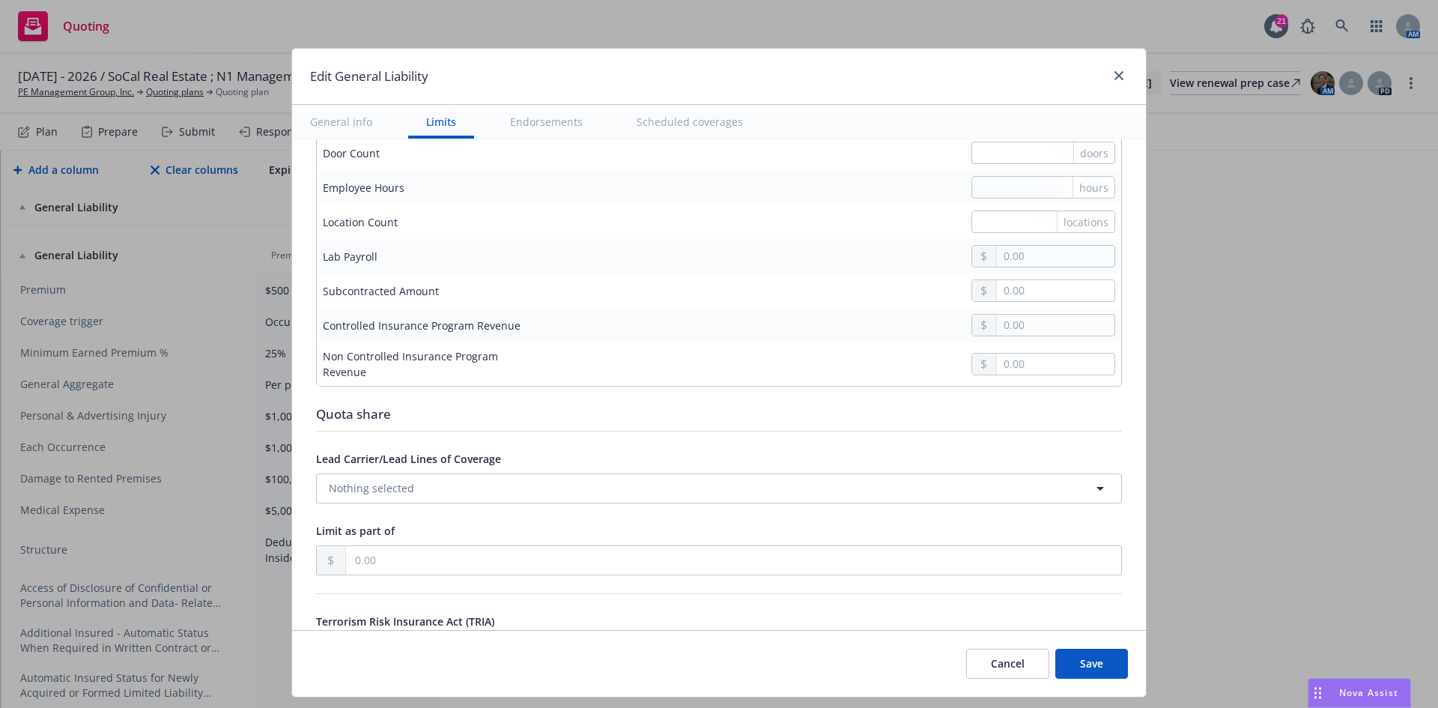
click at [1094, 662] on button "Save" at bounding box center [1091, 664] width 73 height 30
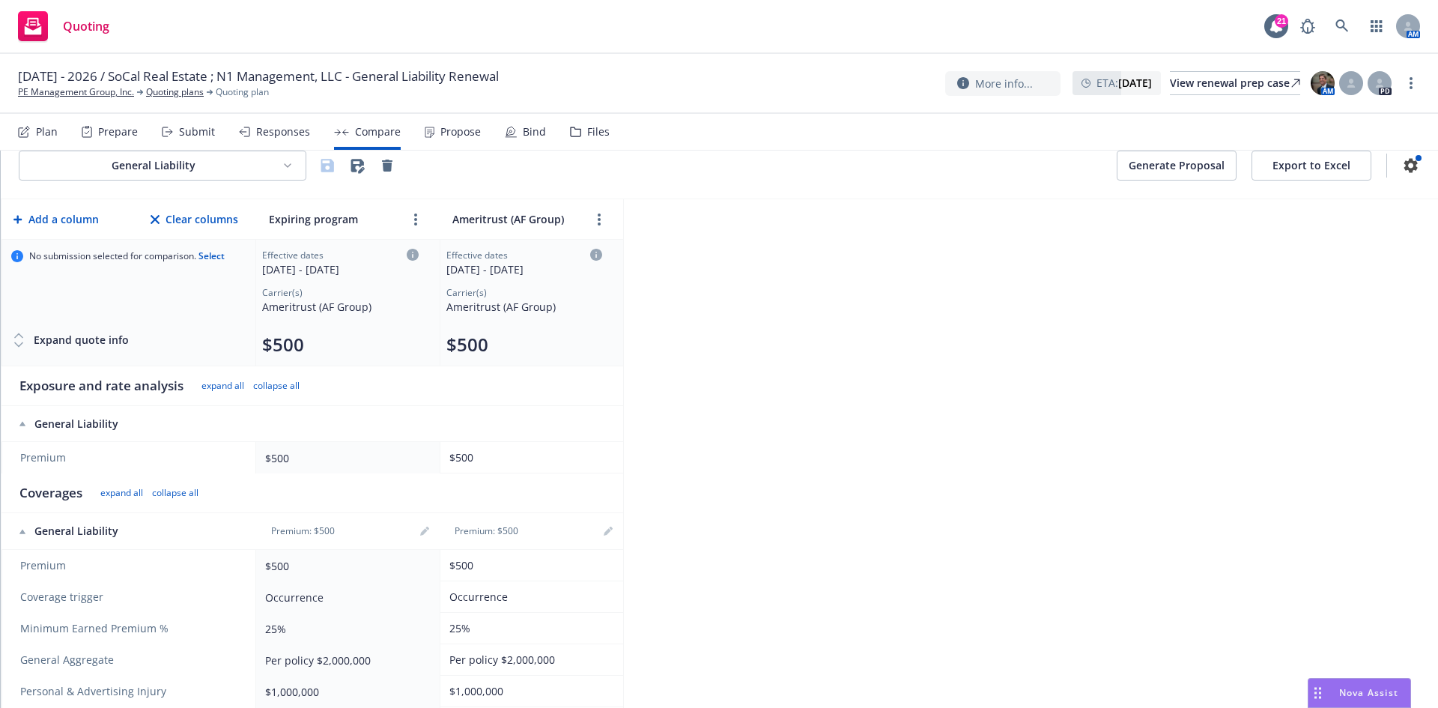
scroll to position [0, 0]
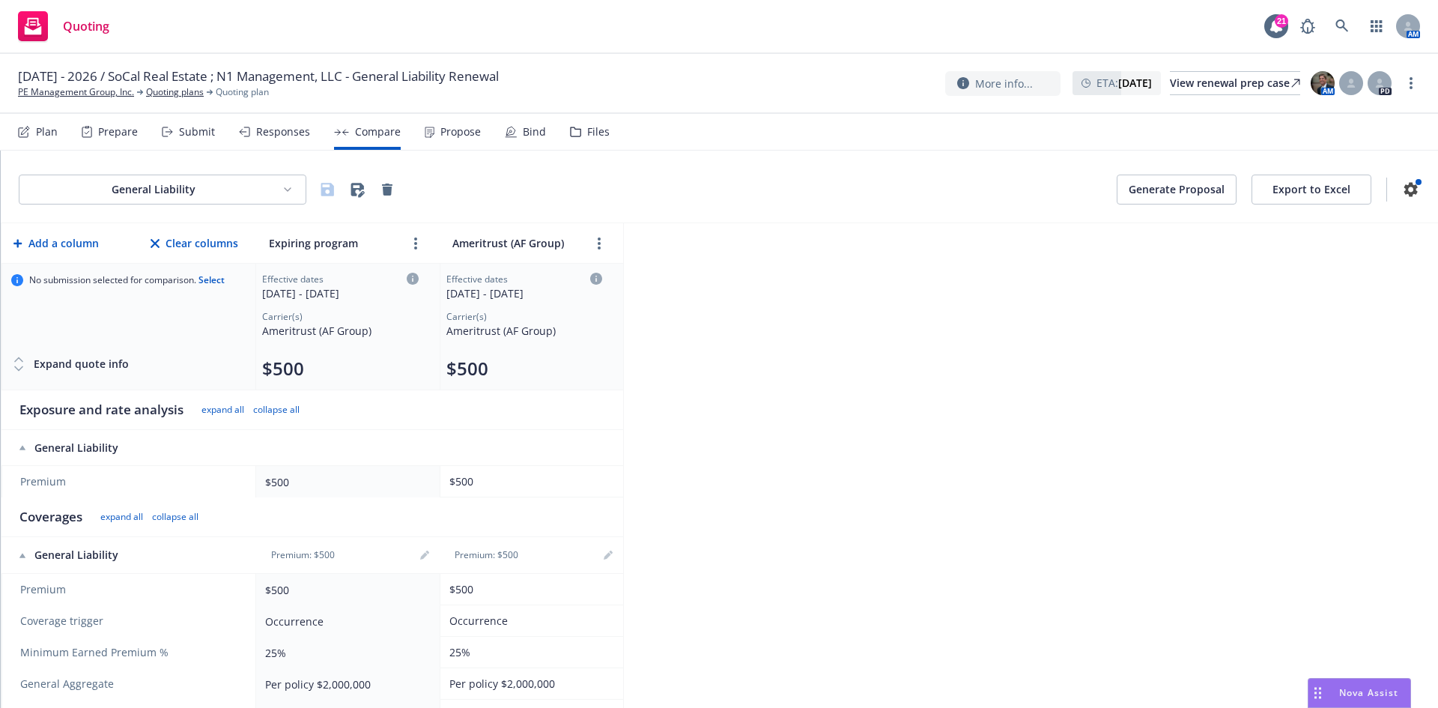
click at [1160, 195] on button "Generate Proposal" at bounding box center [1177, 190] width 120 height 30
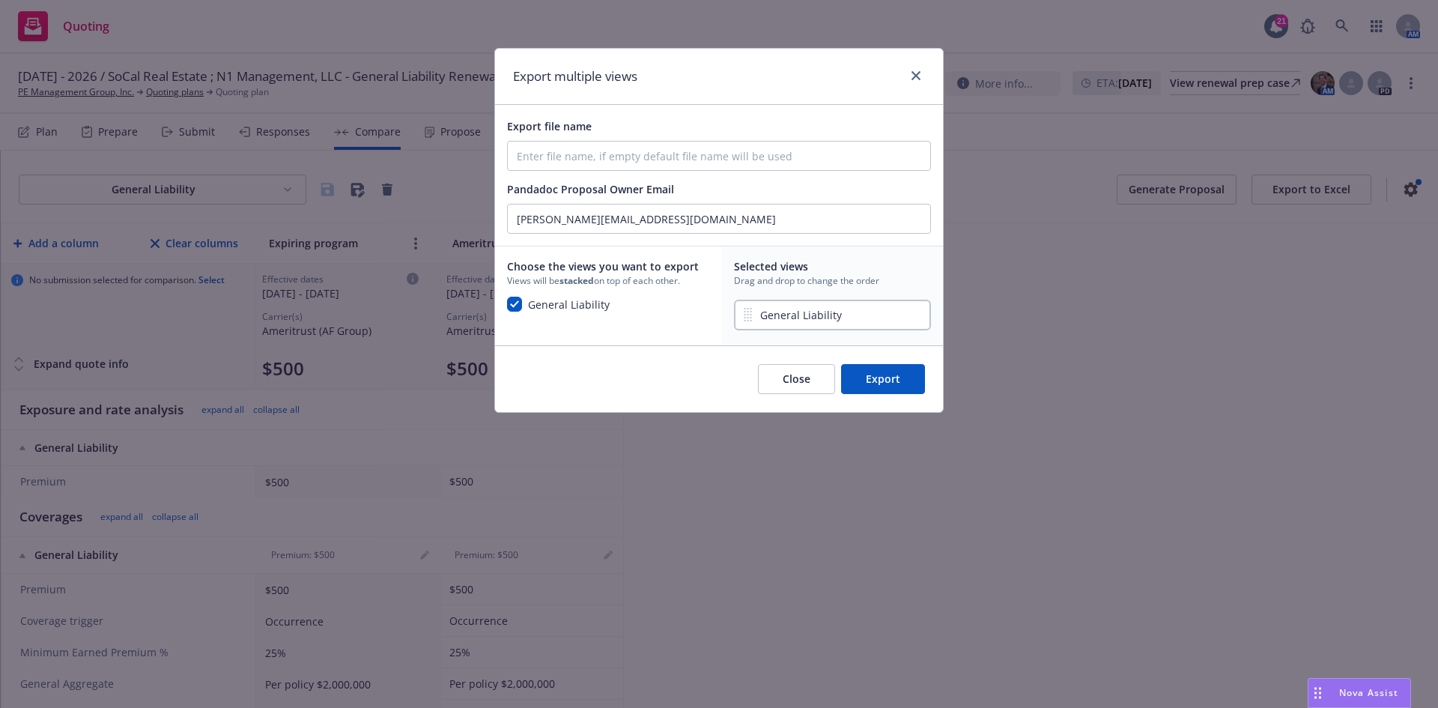
click at [688, 139] on div "Export file name" at bounding box center [719, 144] width 424 height 54
click at [690, 162] on input "Export file name" at bounding box center [719, 156] width 422 height 28
type input "[DATE] SoCal and N1 Management GL Renewal"
click at [909, 384] on button "Export" at bounding box center [883, 379] width 84 height 30
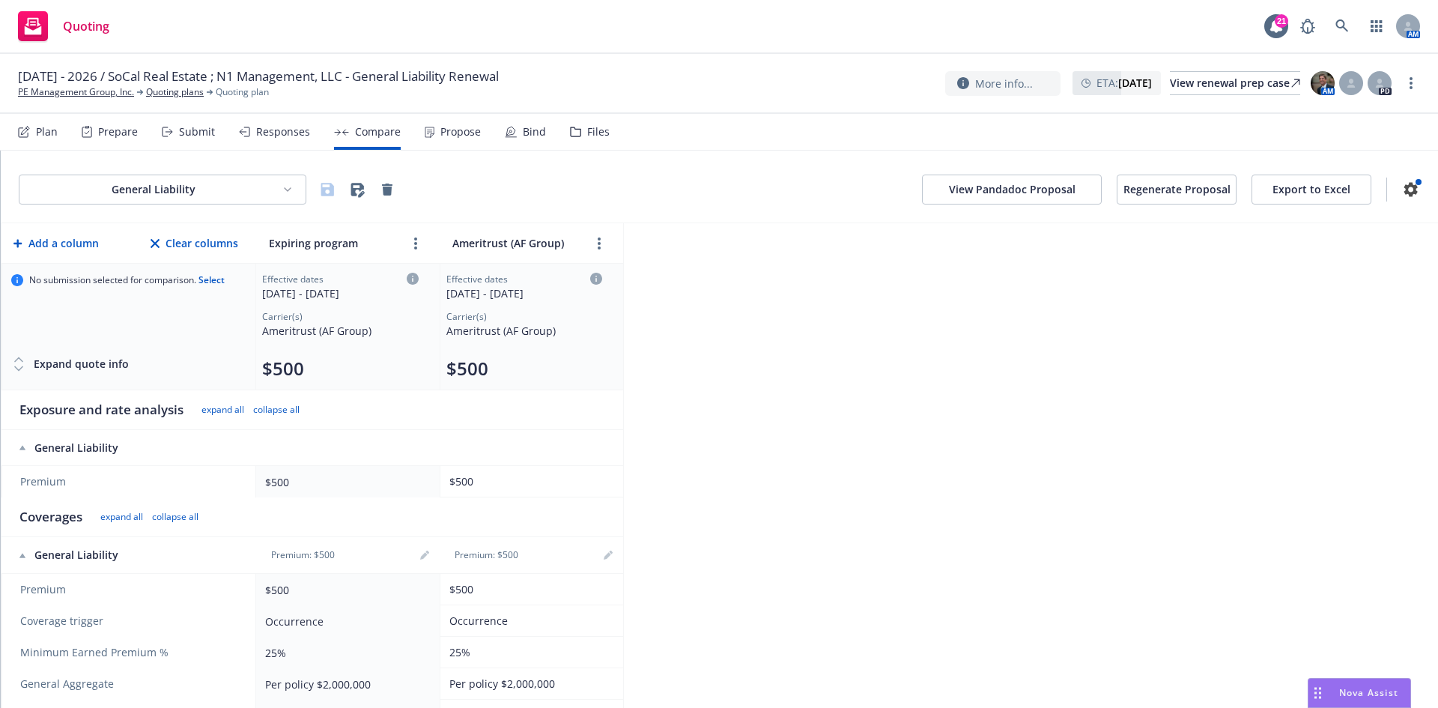
click at [1051, 189] on button "View Pandadoc Proposal" at bounding box center [1012, 190] width 180 height 30
